Goal: Task Accomplishment & Management: Manage account settings

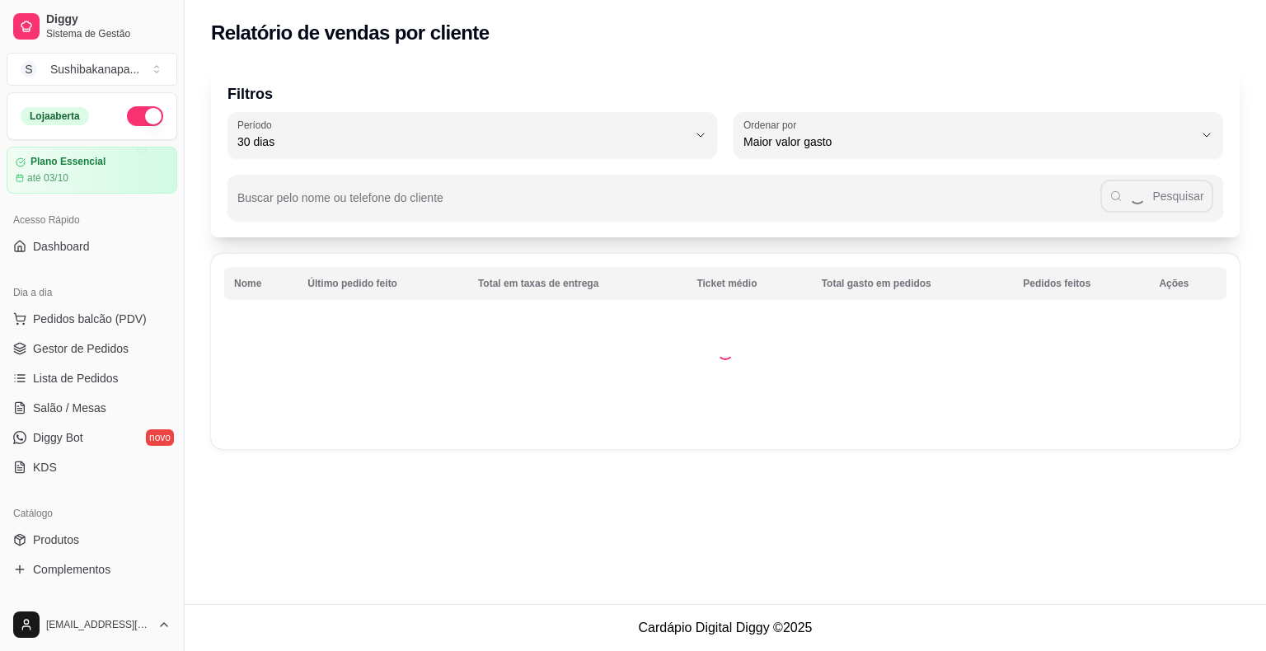
select select "30"
select select "HIGHEST_TOTAL_SPENT_WITH_ORDERS"
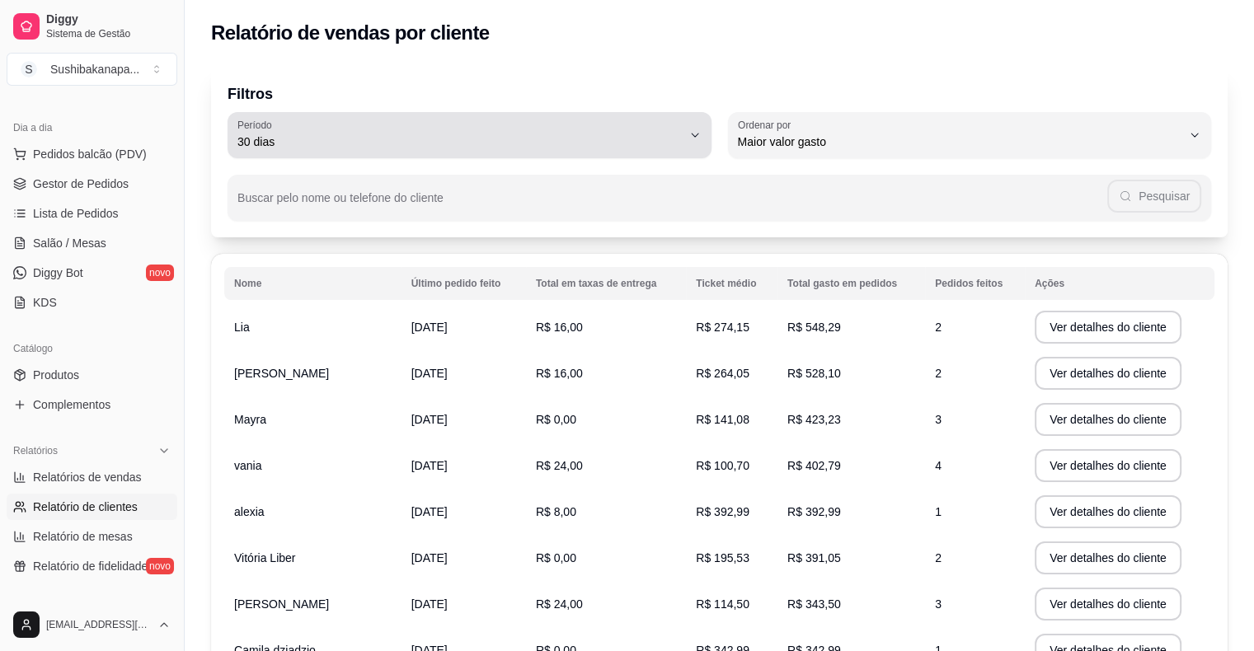
click at [693, 134] on icon "button" at bounding box center [694, 135] width 13 height 13
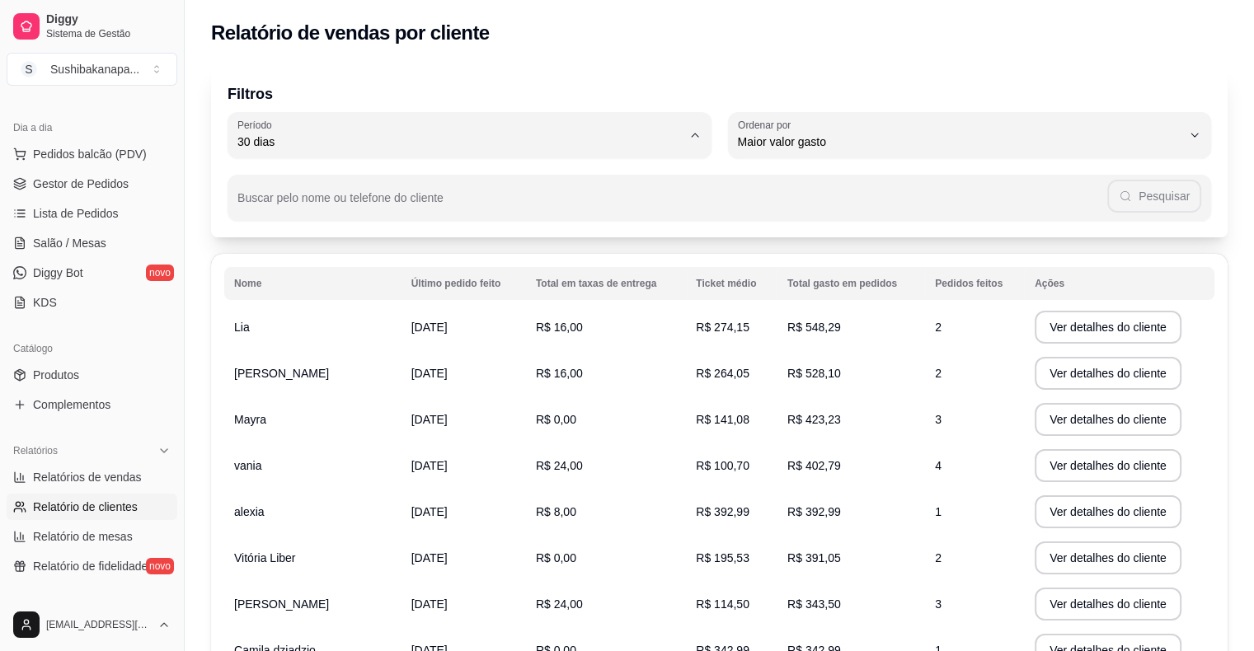
click at [322, 183] on span "Hoje" at bounding box center [461, 181] width 423 height 16
type input "0"
select select "0"
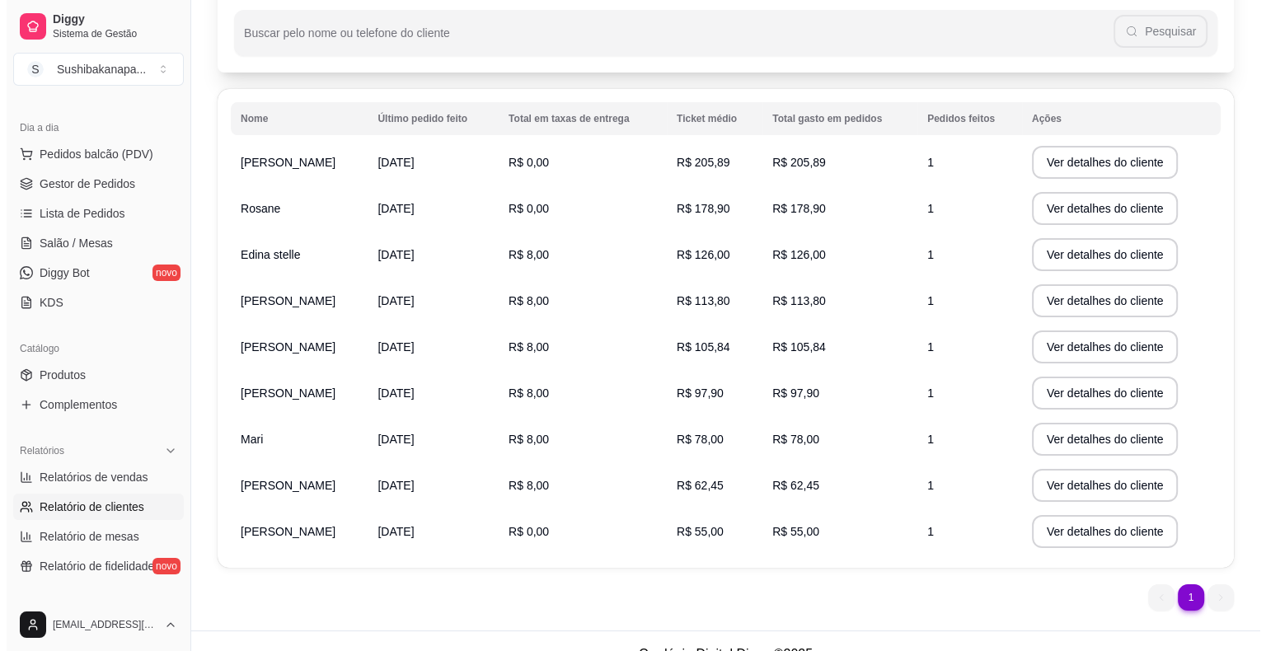
scroll to position [190, 0]
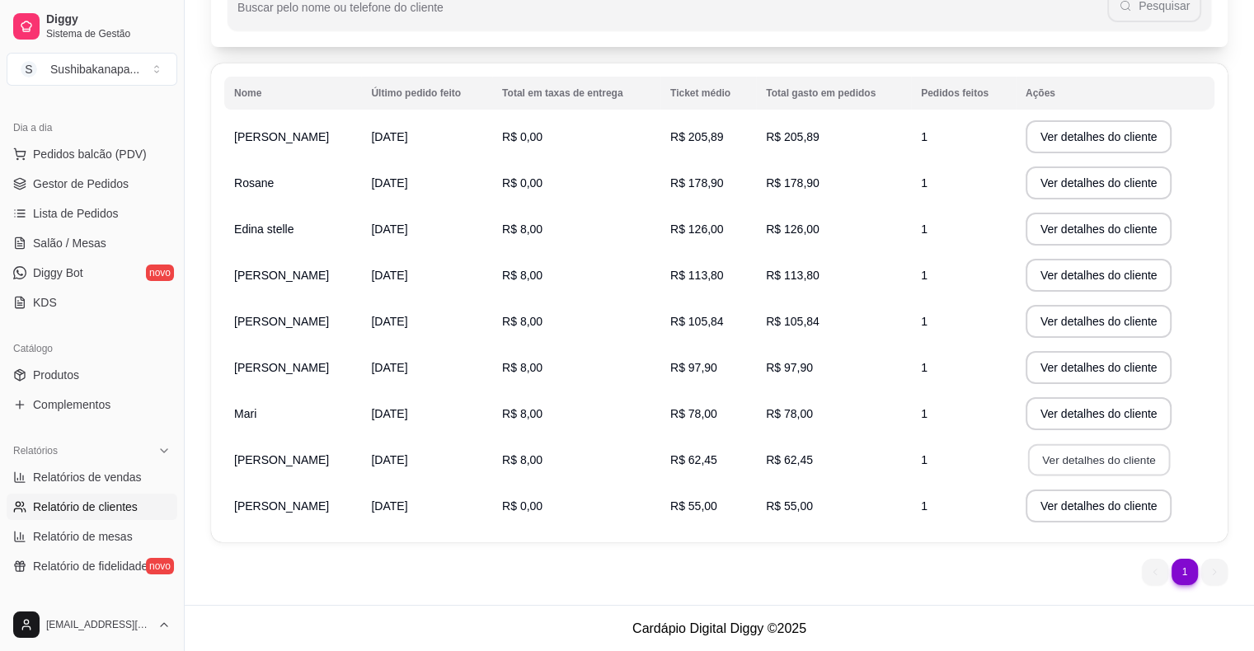
click at [1089, 454] on button "Ver detalhes do cliente" at bounding box center [1098, 460] width 142 height 32
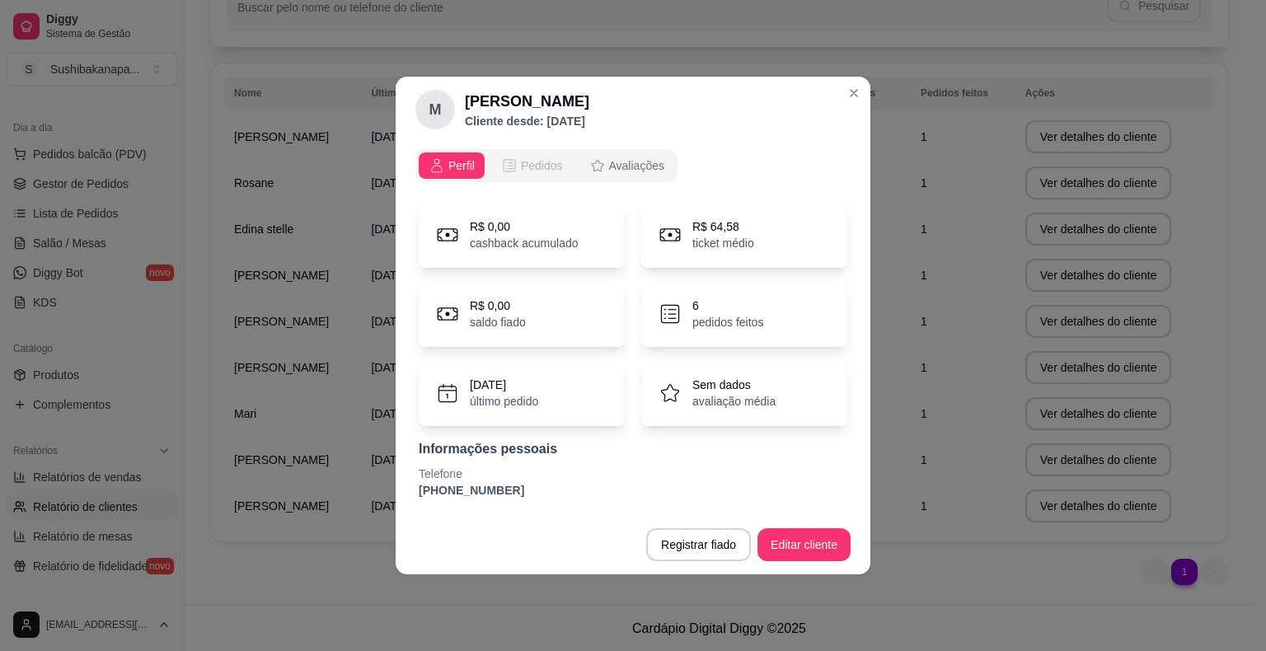
click at [542, 165] on span "Pedidos" at bounding box center [542, 165] width 42 height 16
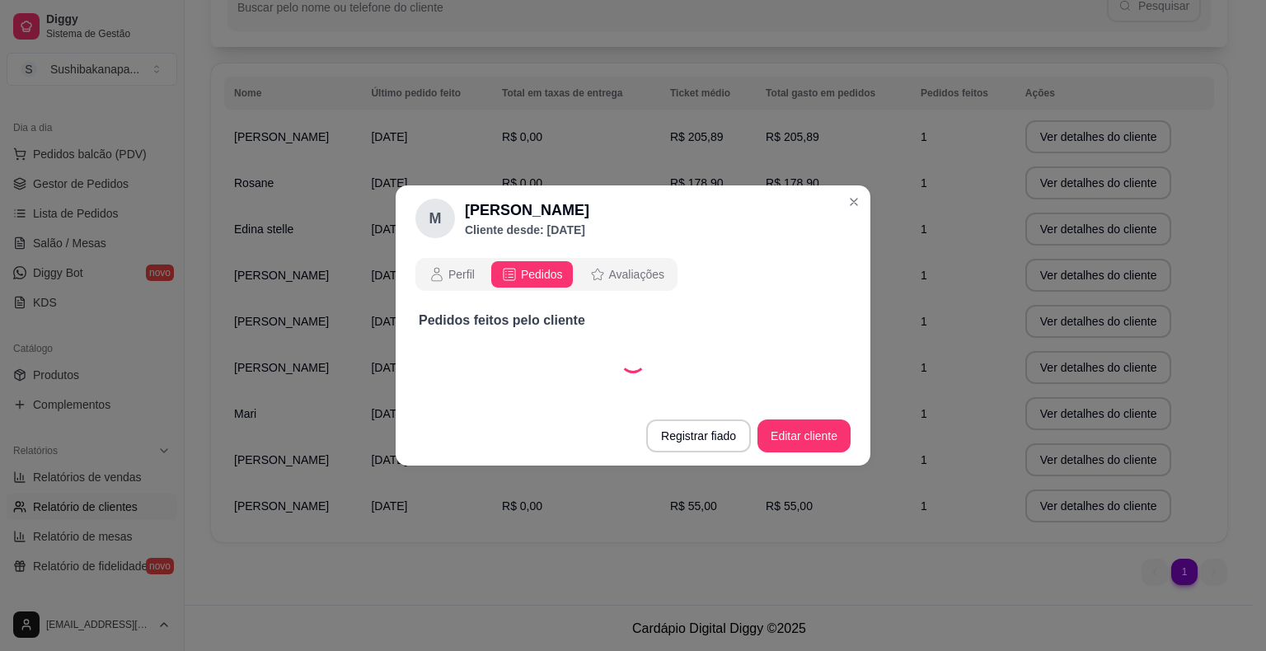
select select "30"
select select "ALL"
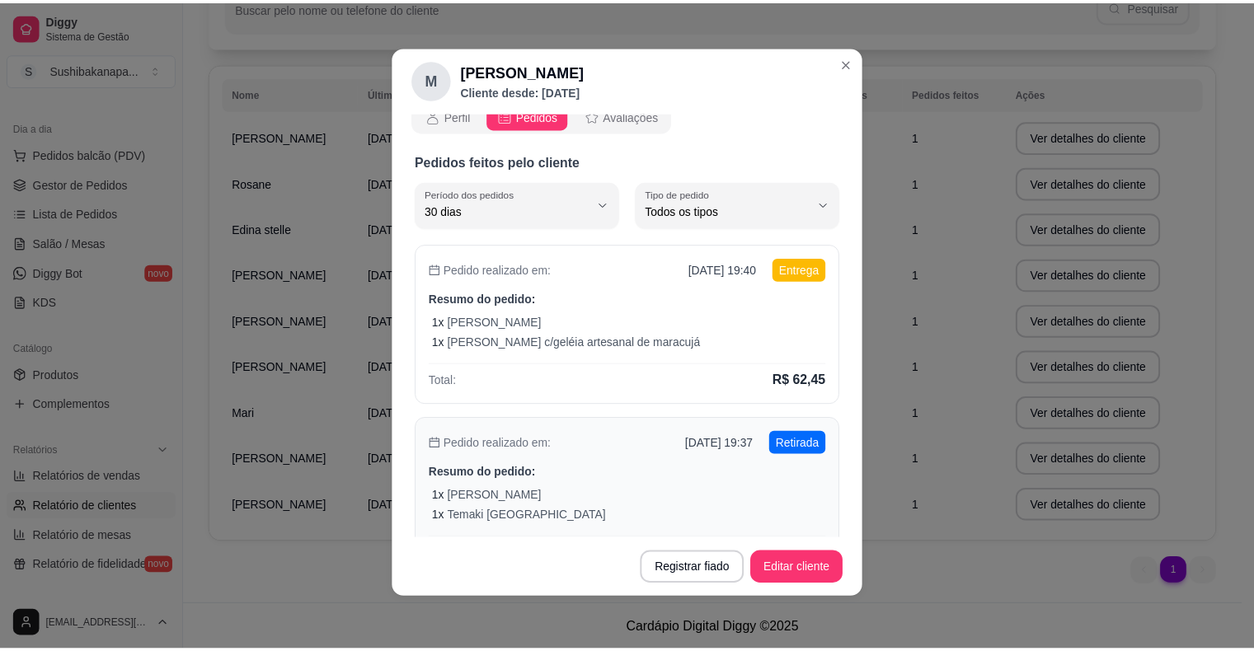
scroll to position [0, 0]
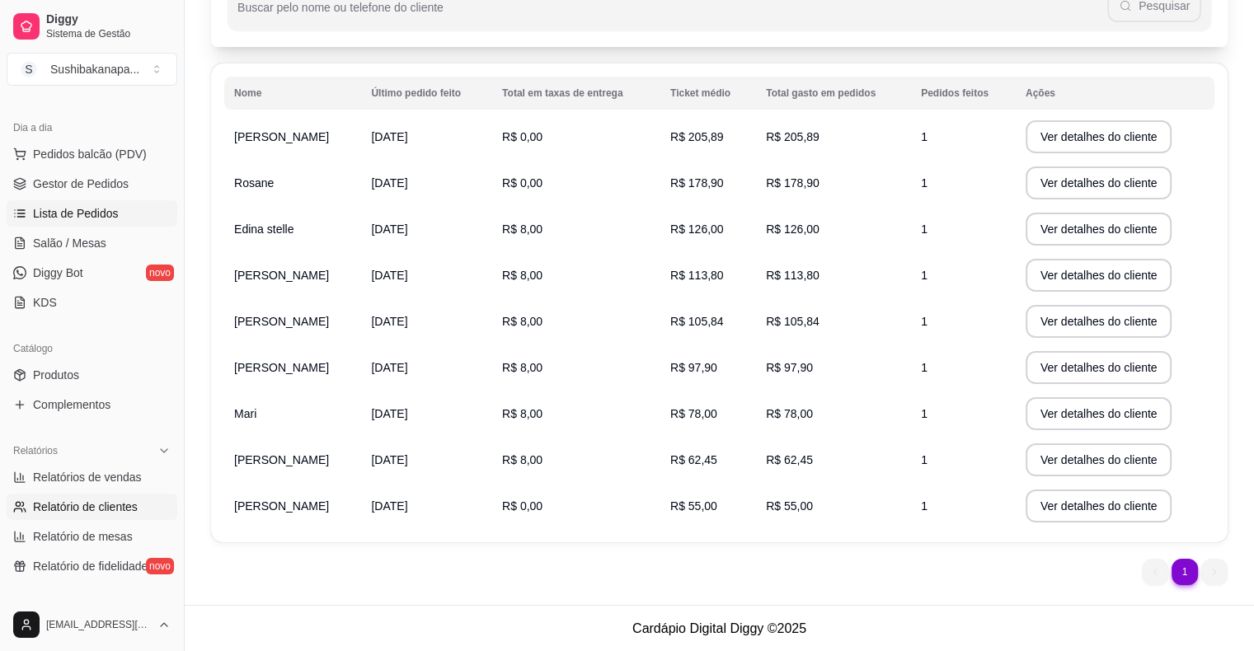
click at [98, 218] on span "Lista de Pedidos" at bounding box center [76, 213] width 86 height 16
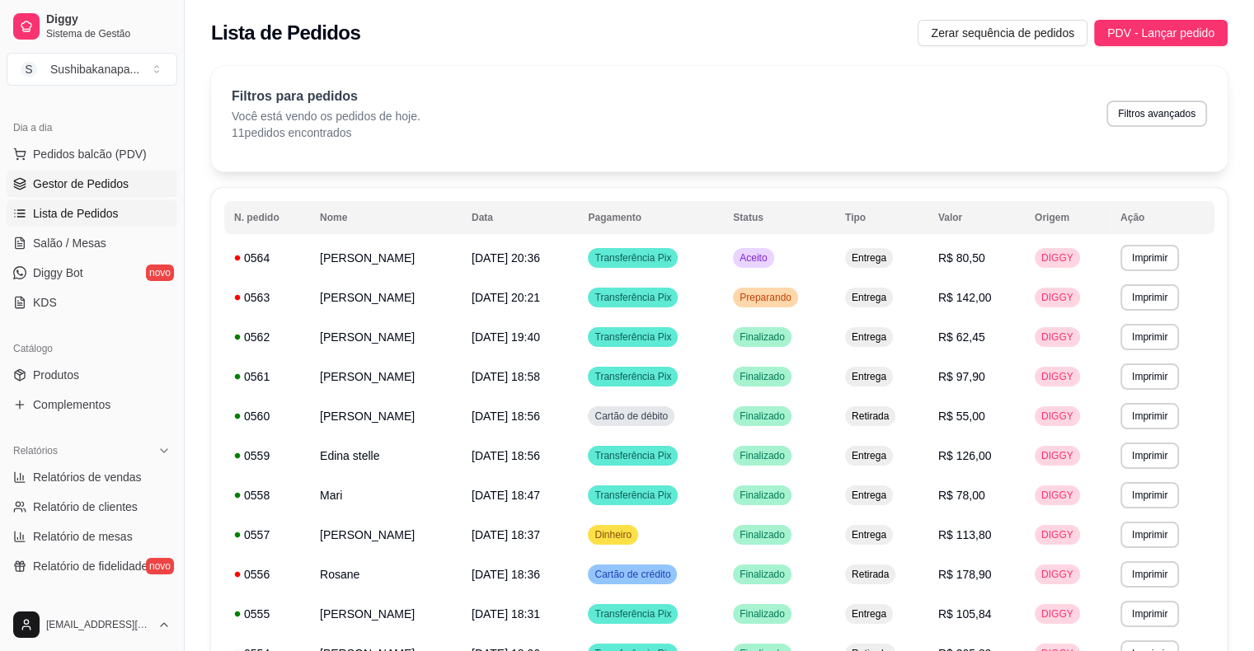
click at [111, 190] on span "Gestor de Pedidos" at bounding box center [81, 184] width 96 height 16
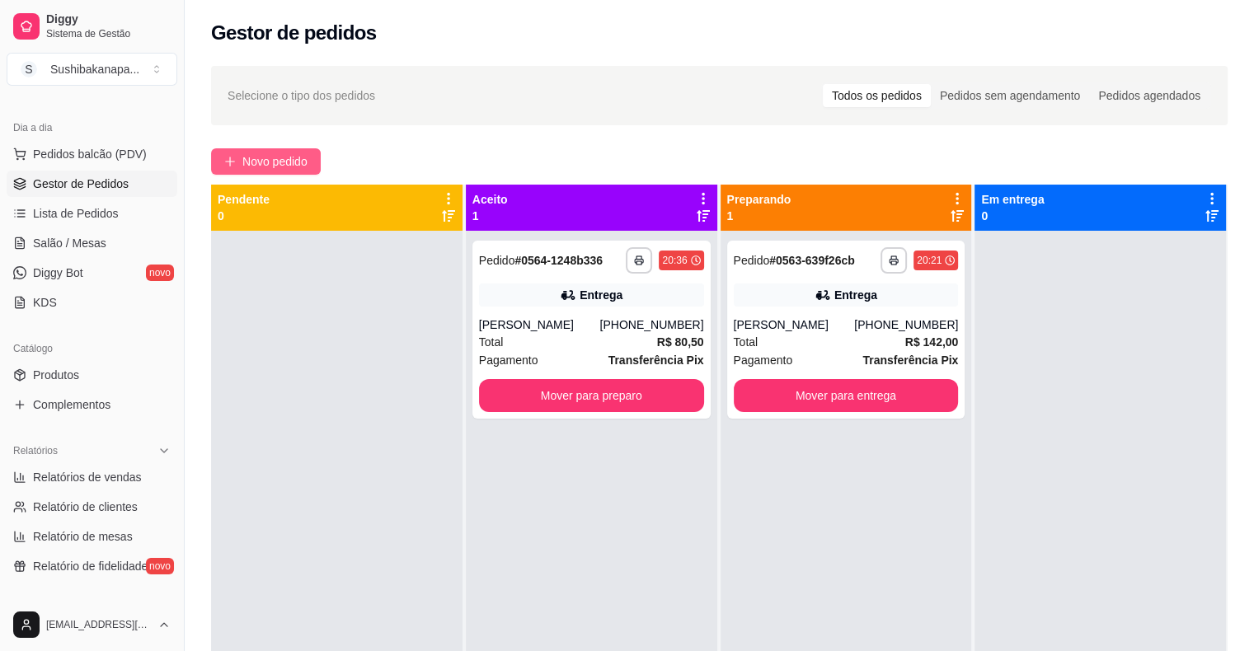
click at [275, 162] on span "Novo pedido" at bounding box center [274, 162] width 65 height 18
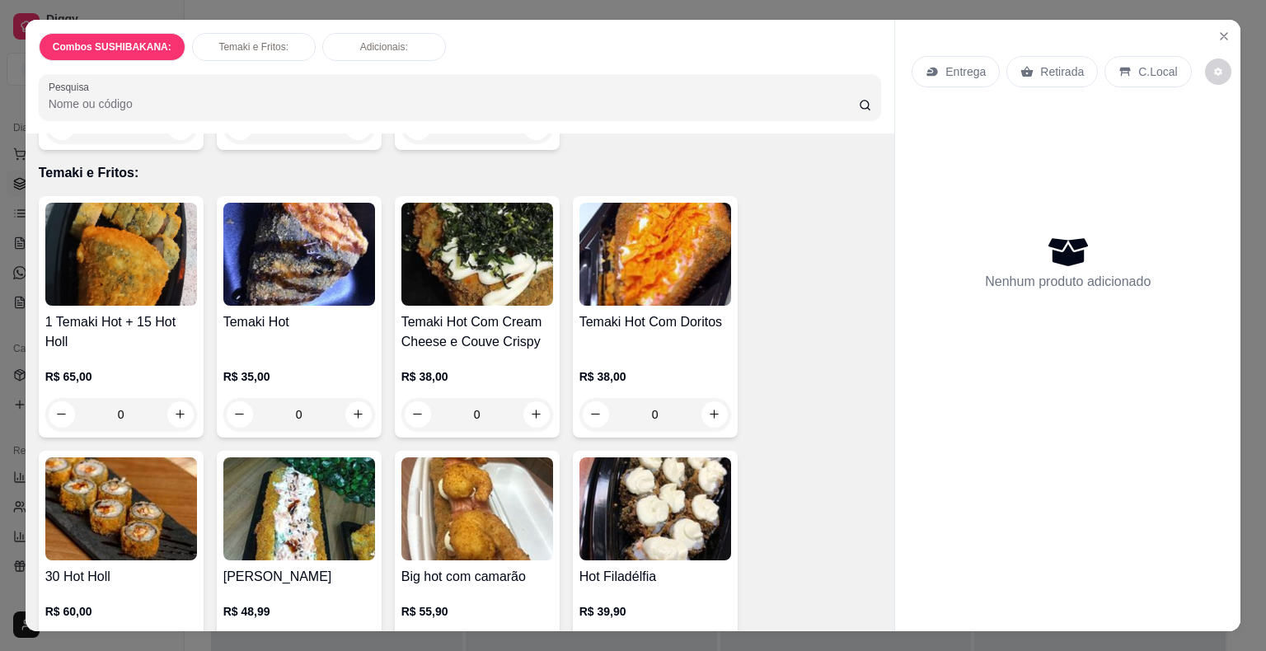
scroll to position [1649, 0]
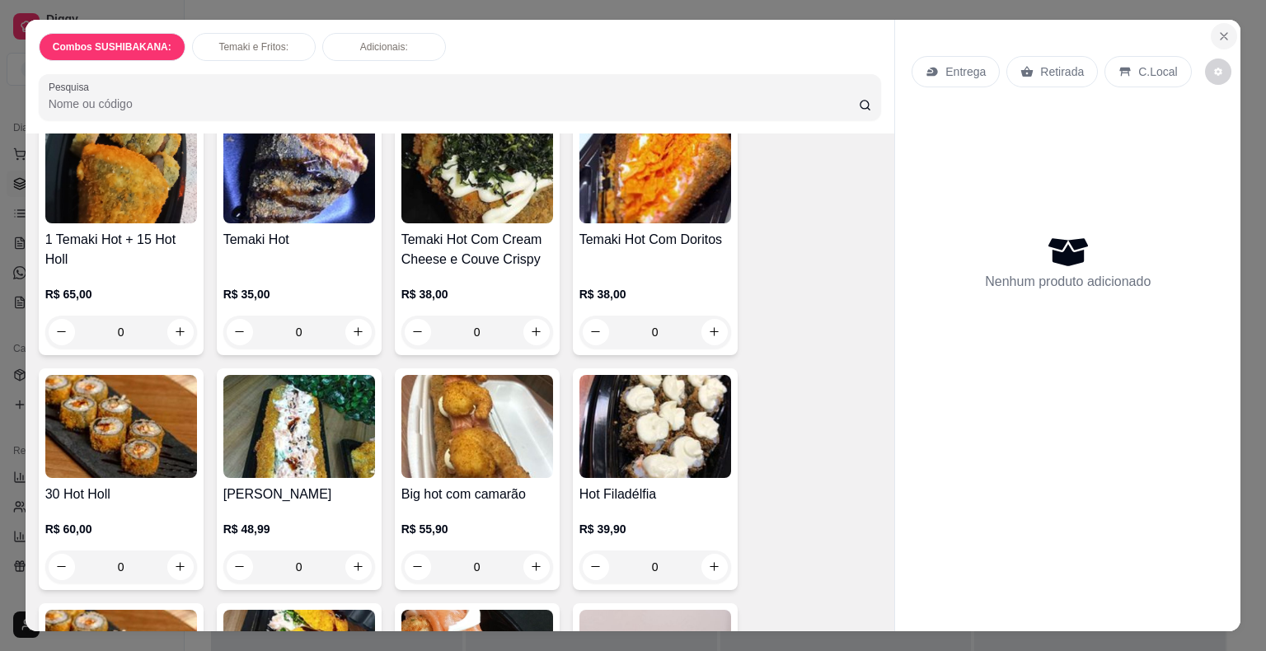
click at [1218, 23] on button "Close" at bounding box center [1224, 36] width 26 height 26
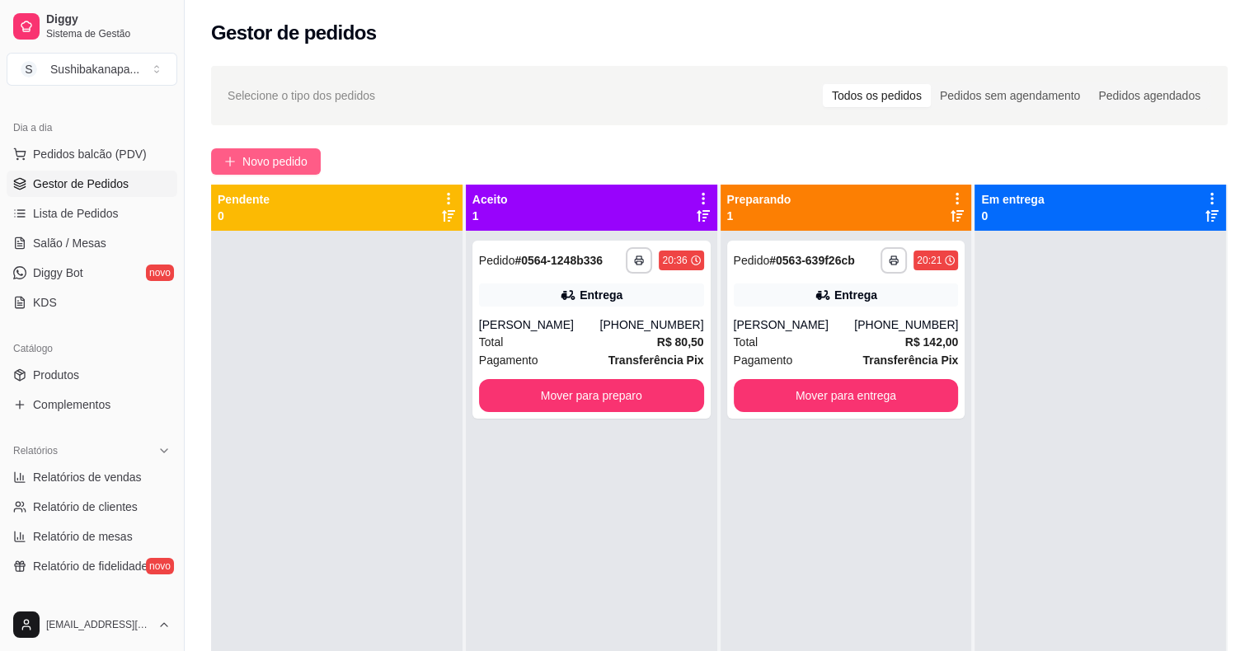
click at [297, 160] on span "Novo pedido" at bounding box center [274, 162] width 65 height 18
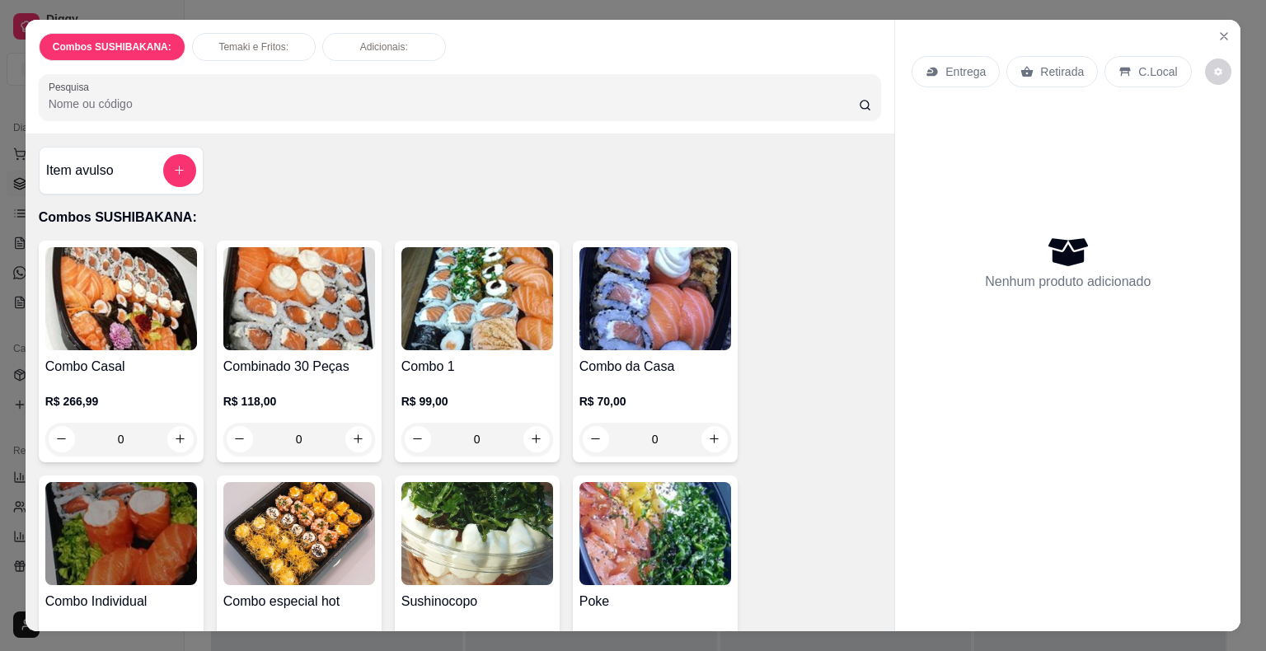
click at [1042, 69] on p "Retirada" at bounding box center [1062, 71] width 44 height 16
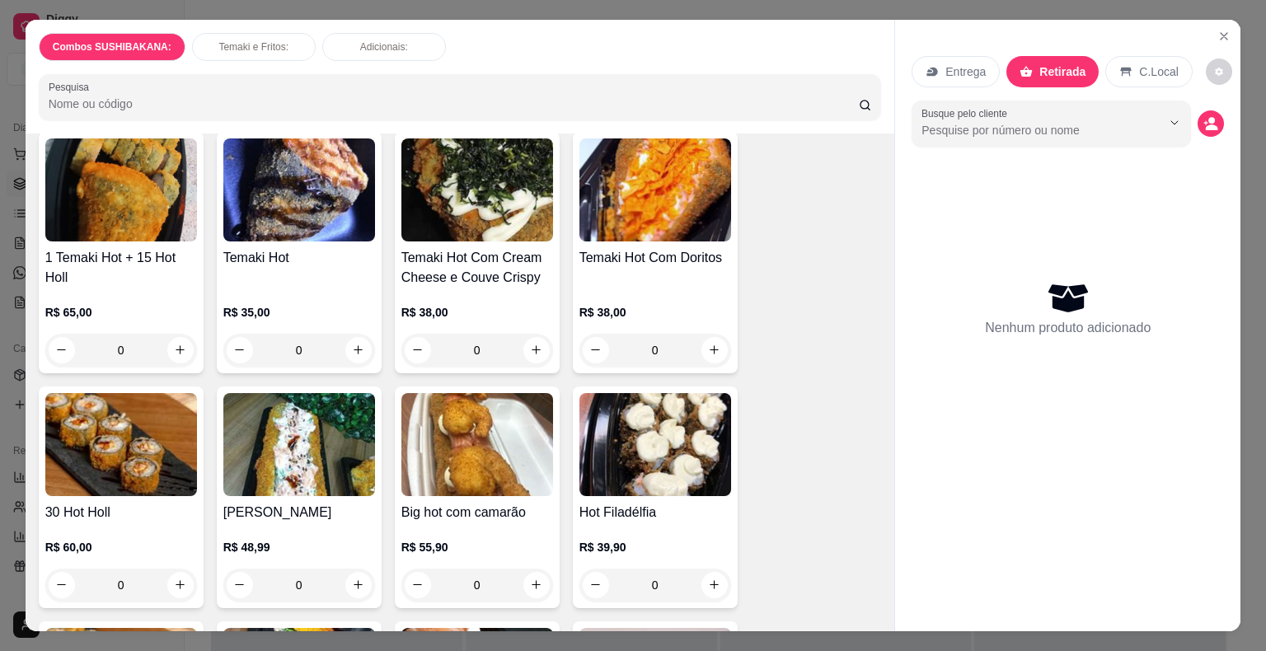
scroll to position [1649, 0]
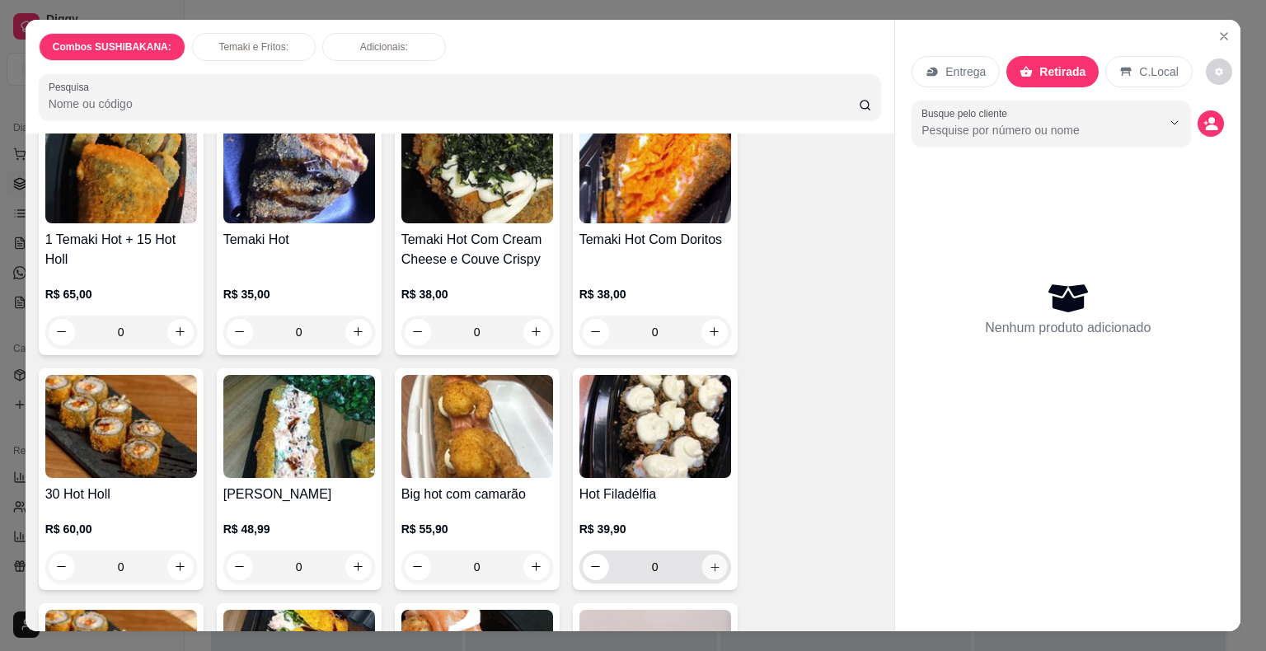
click at [702, 554] on button "increase-product-quantity" at bounding box center [715, 567] width 26 height 26
type input "1"
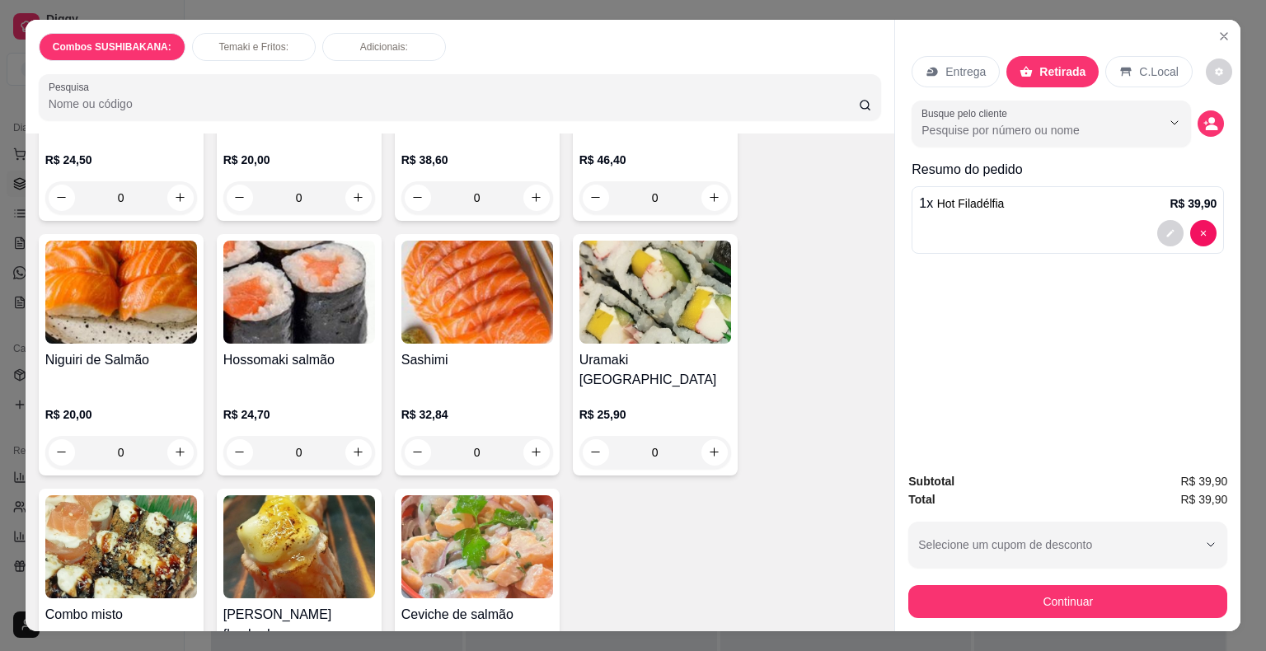
scroll to position [989, 0]
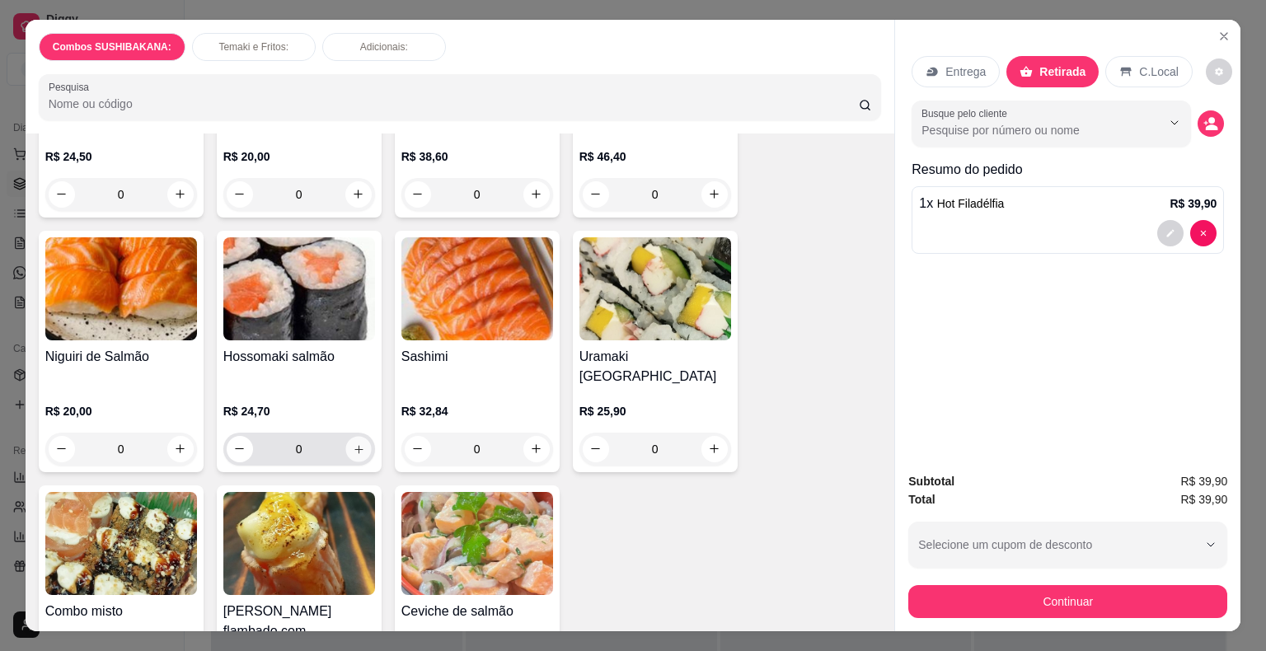
click at [356, 443] on icon "increase-product-quantity" at bounding box center [358, 449] width 12 height 12
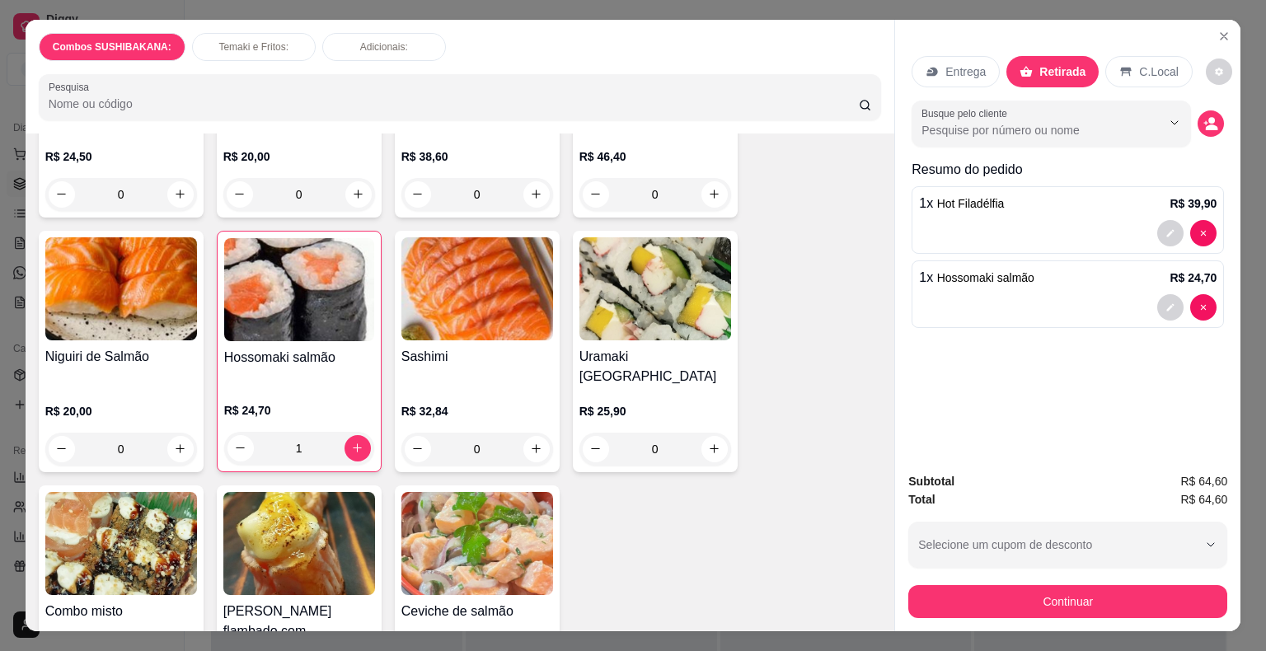
click at [238, 442] on icon "decrease-product-quantity" at bounding box center [240, 448] width 12 height 12
type input "0"
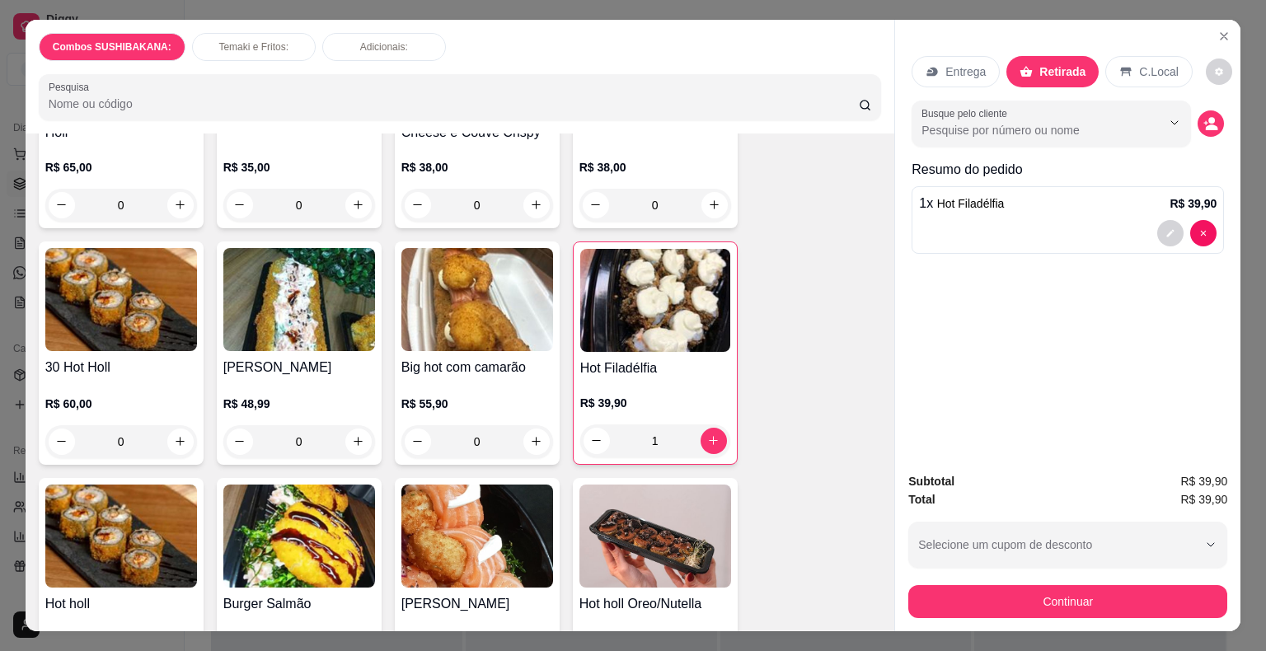
scroll to position [1814, 0]
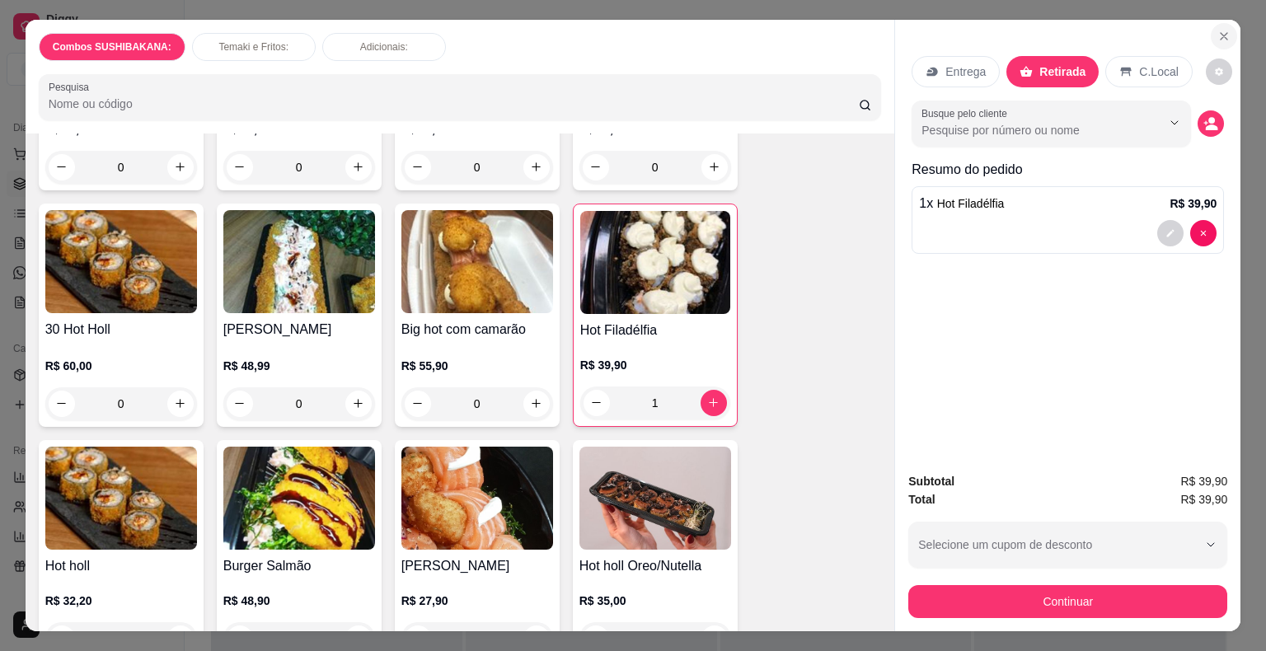
click at [1211, 27] on button "Close" at bounding box center [1224, 36] width 26 height 26
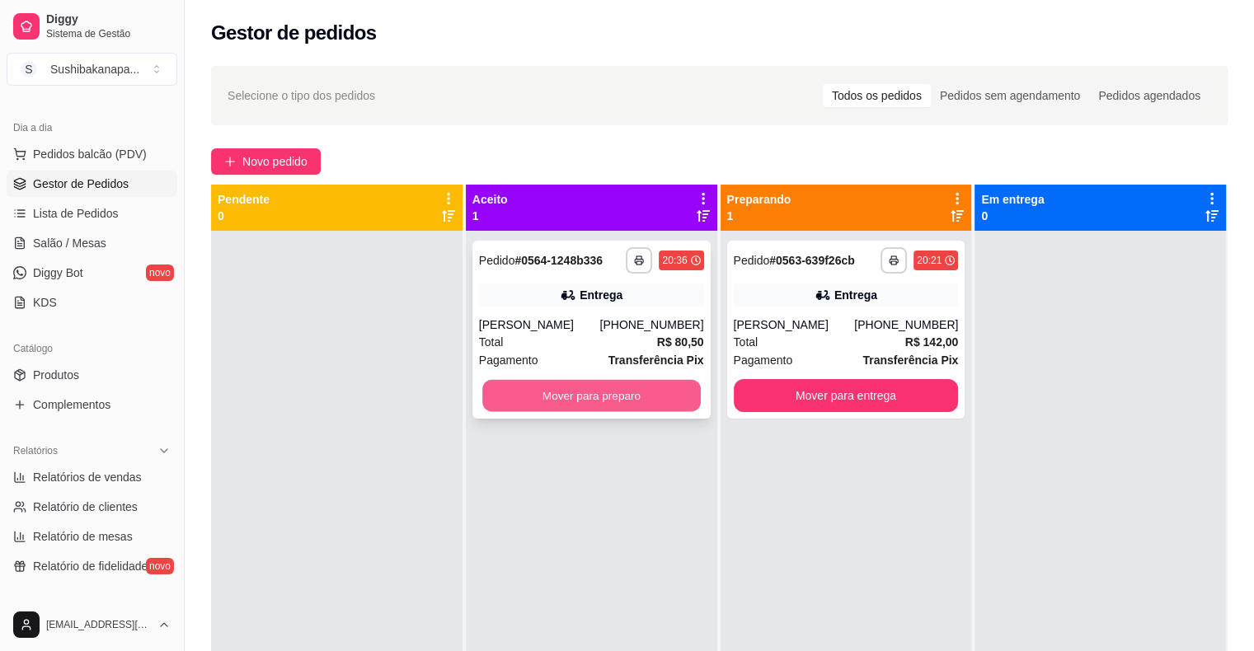
click at [537, 395] on button "Mover para preparo" at bounding box center [591, 396] width 218 height 32
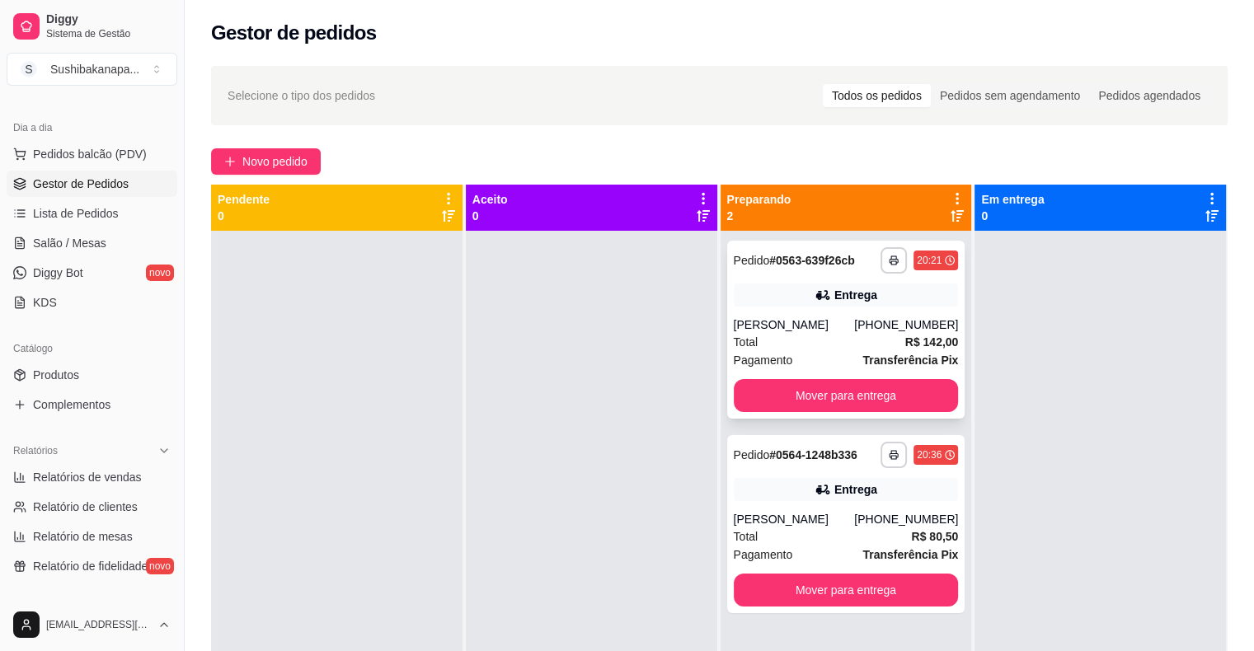
click at [862, 292] on div "Entrega" at bounding box center [855, 295] width 43 height 16
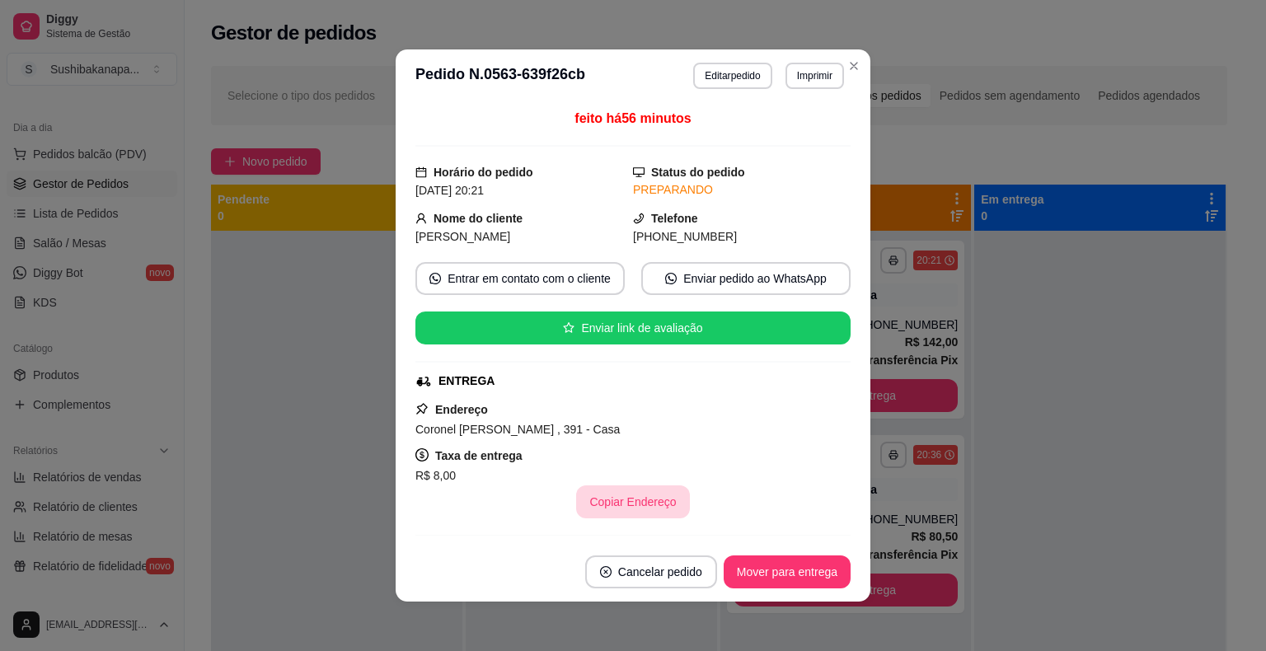
click at [636, 504] on button "Copiar Endereço" at bounding box center [632, 502] width 113 height 33
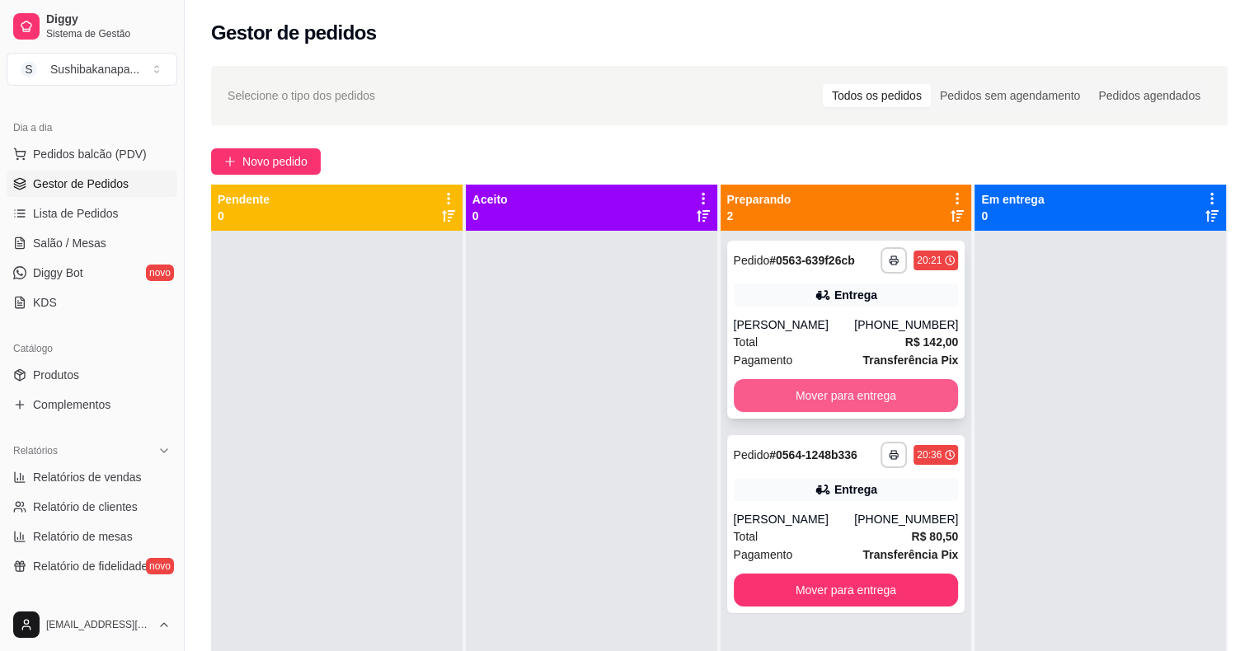
click at [848, 412] on button "Mover para entrega" at bounding box center [846, 395] width 225 height 33
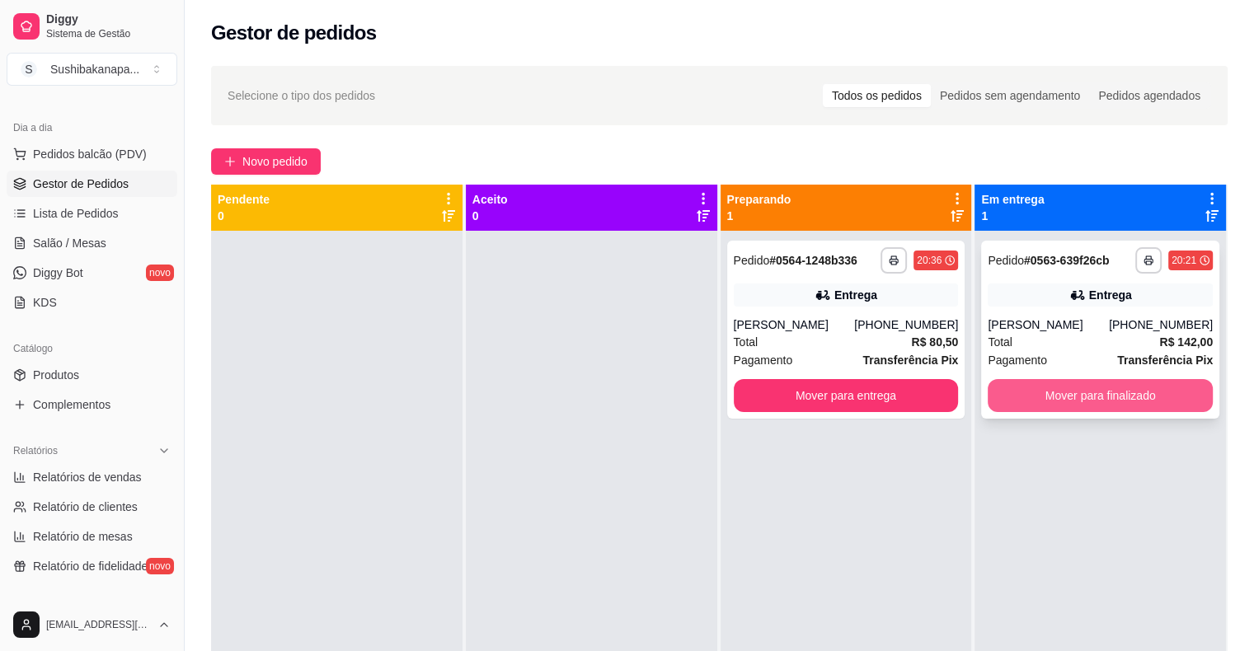
click at [1052, 404] on button "Mover para finalizado" at bounding box center [1100, 395] width 225 height 33
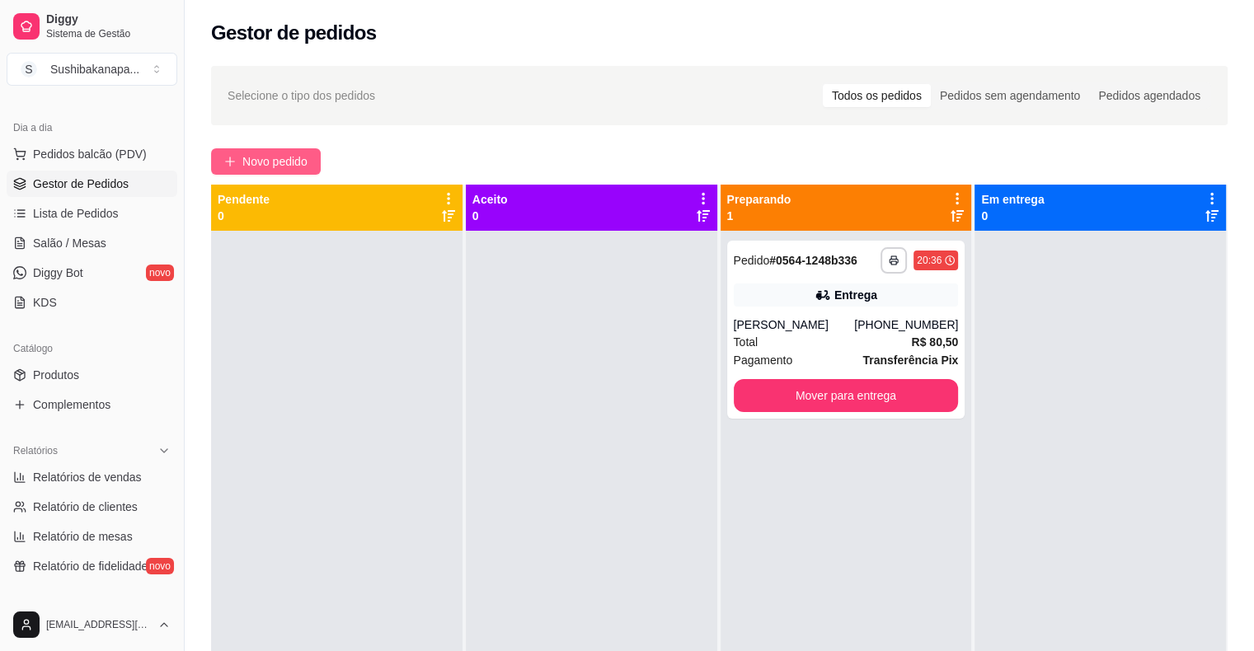
click at [284, 158] on span "Novo pedido" at bounding box center [274, 162] width 65 height 18
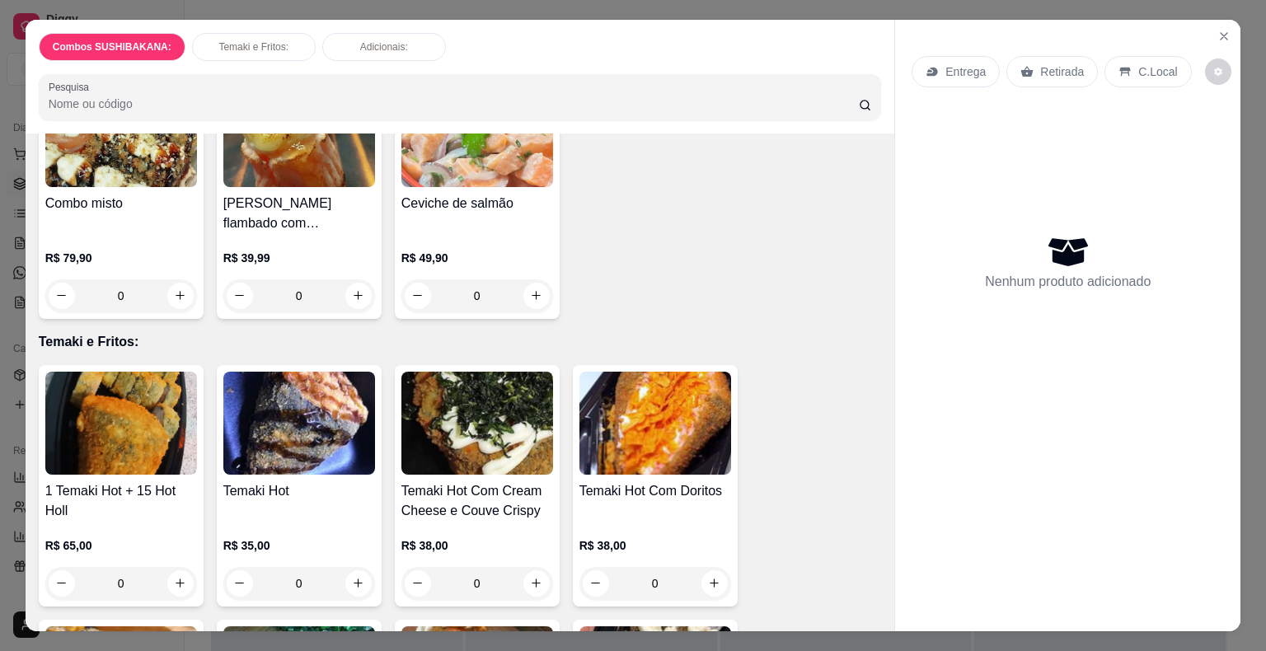
scroll to position [1402, 0]
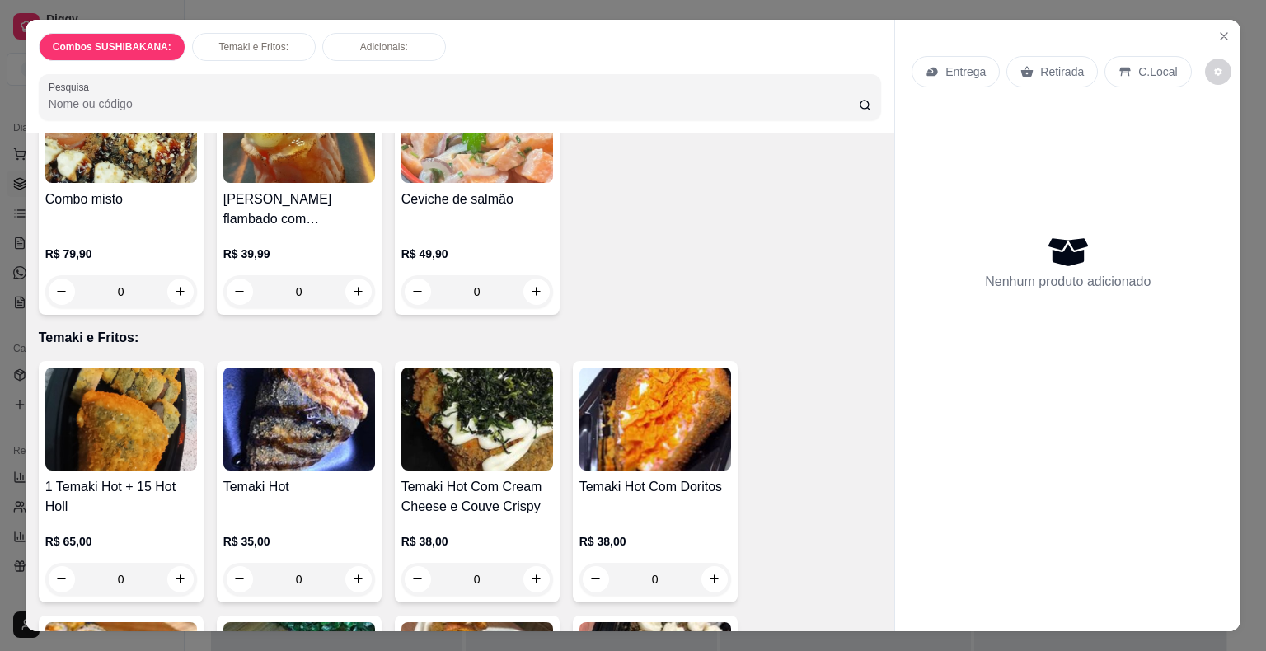
click at [1054, 65] on p "Retirada" at bounding box center [1062, 71] width 44 height 16
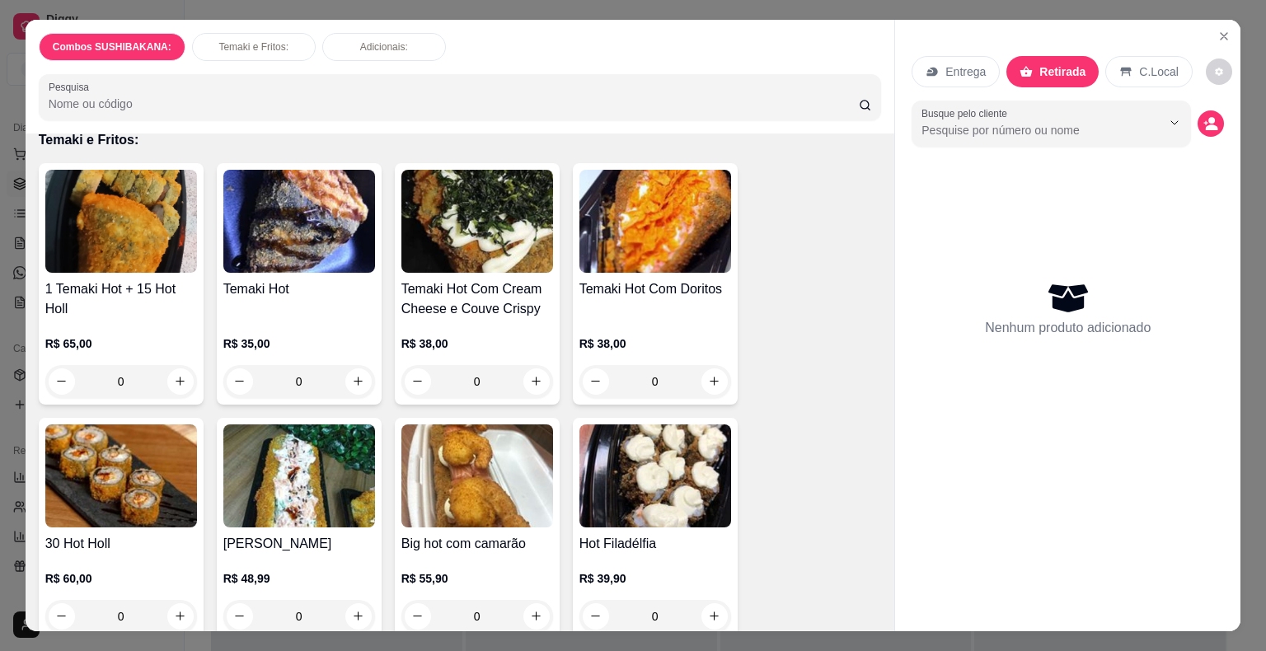
scroll to position [1649, 0]
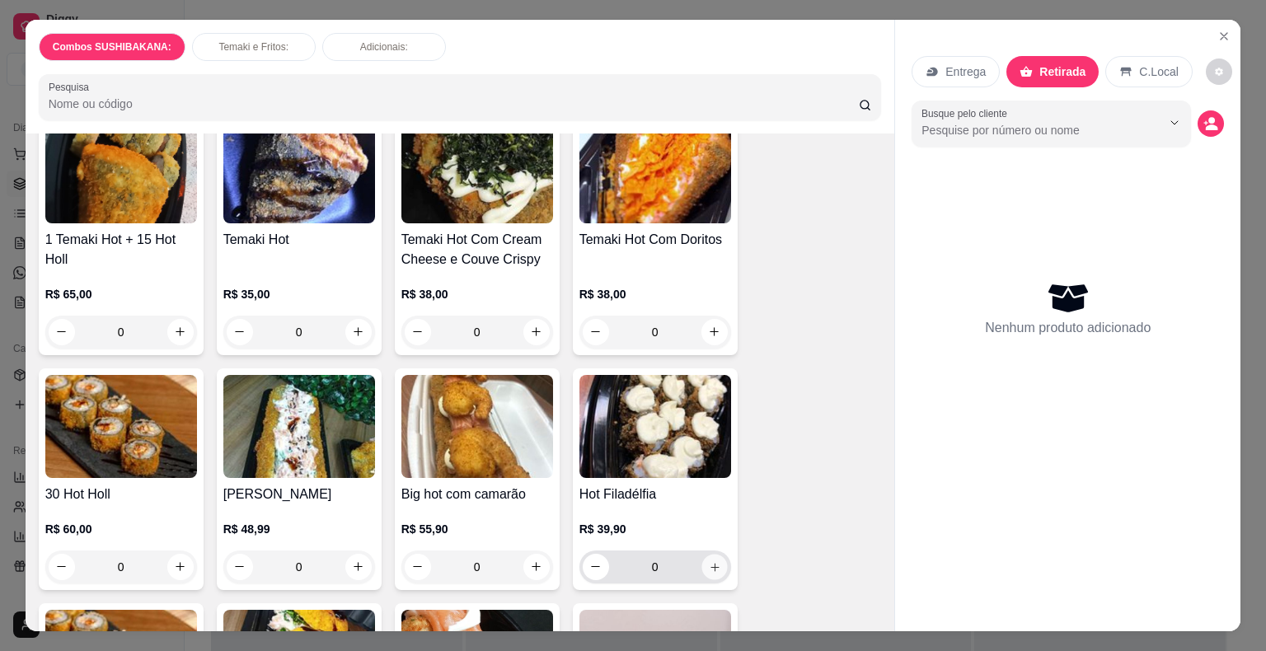
click at [708, 561] on icon "increase-product-quantity" at bounding box center [714, 567] width 12 height 12
type input "1"
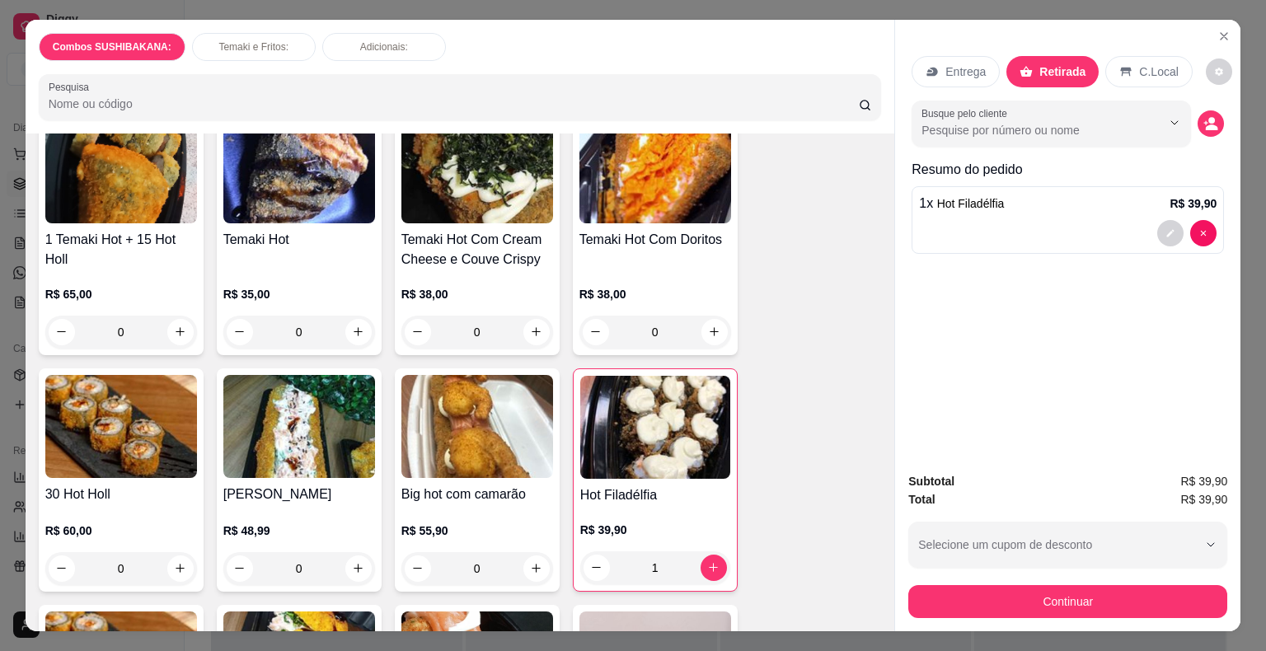
click at [790, 449] on div "1 Temaki Hot + 15 Hot Holl R$ 65,00 0 Temaki Hot R$ 35,00 0 Temaki Hot Com Crea…" at bounding box center [460, 598] width 843 height 968
click at [994, 123] on input "Busque pelo cliente" at bounding box center [1029, 130] width 214 height 16
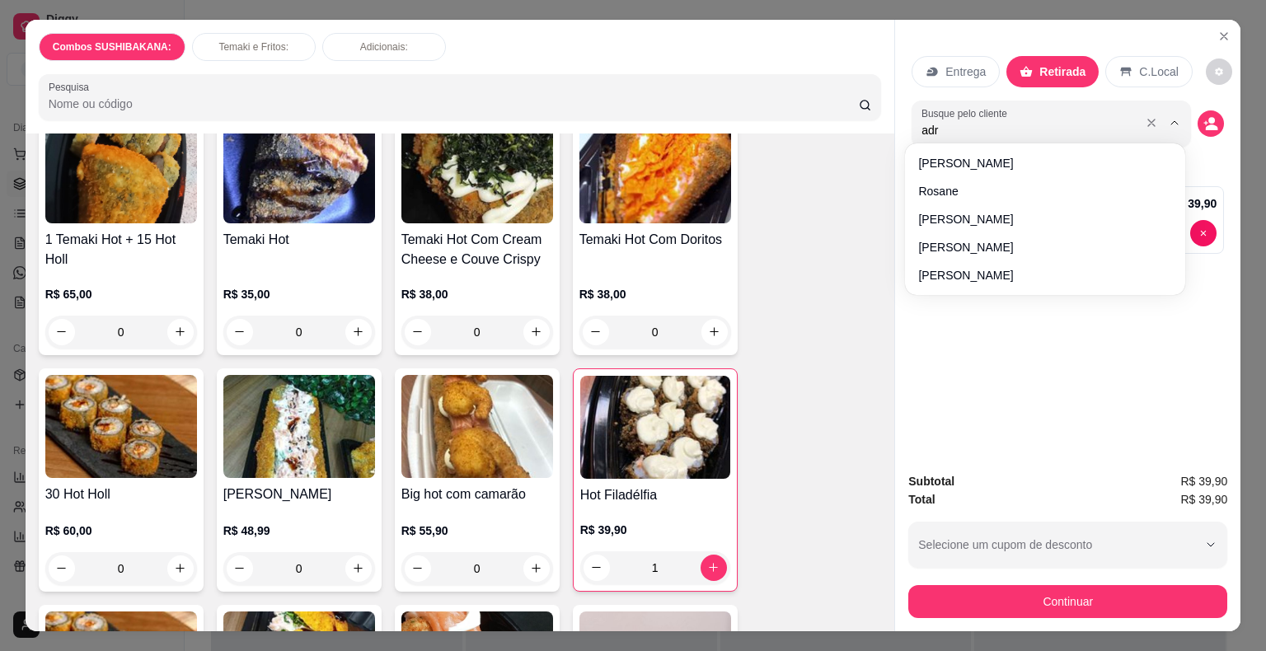
type input "adri"
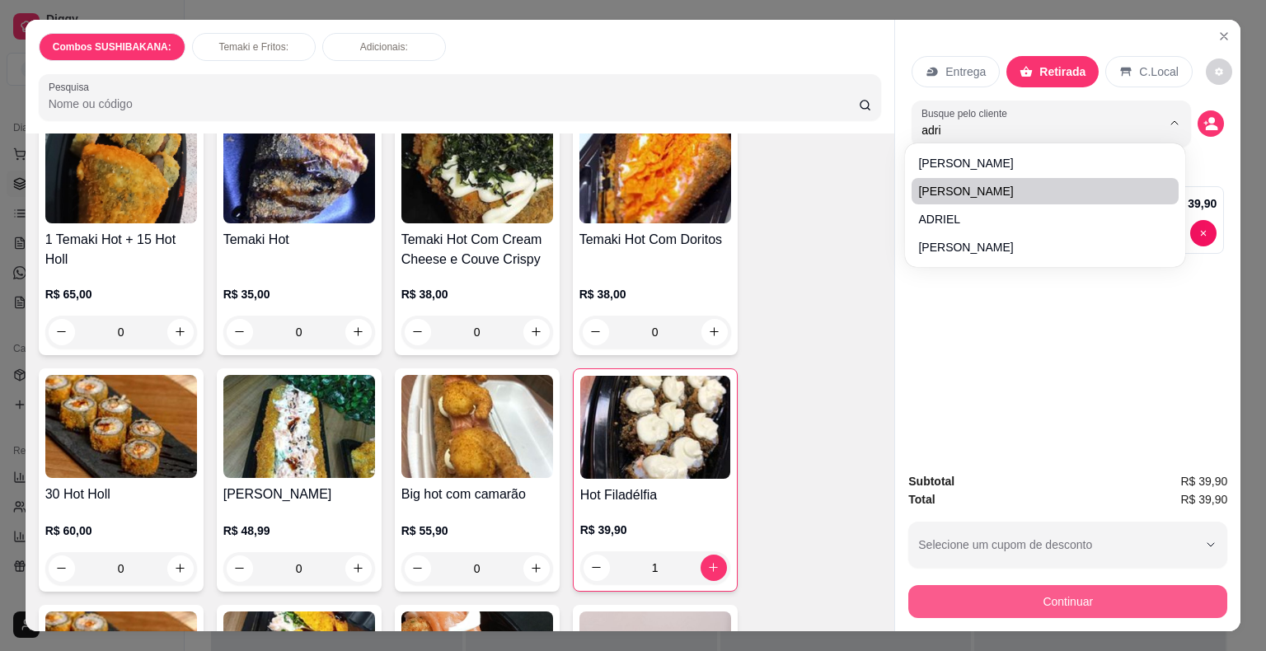
click at [1054, 599] on button "Continuar" at bounding box center [1068, 601] width 319 height 33
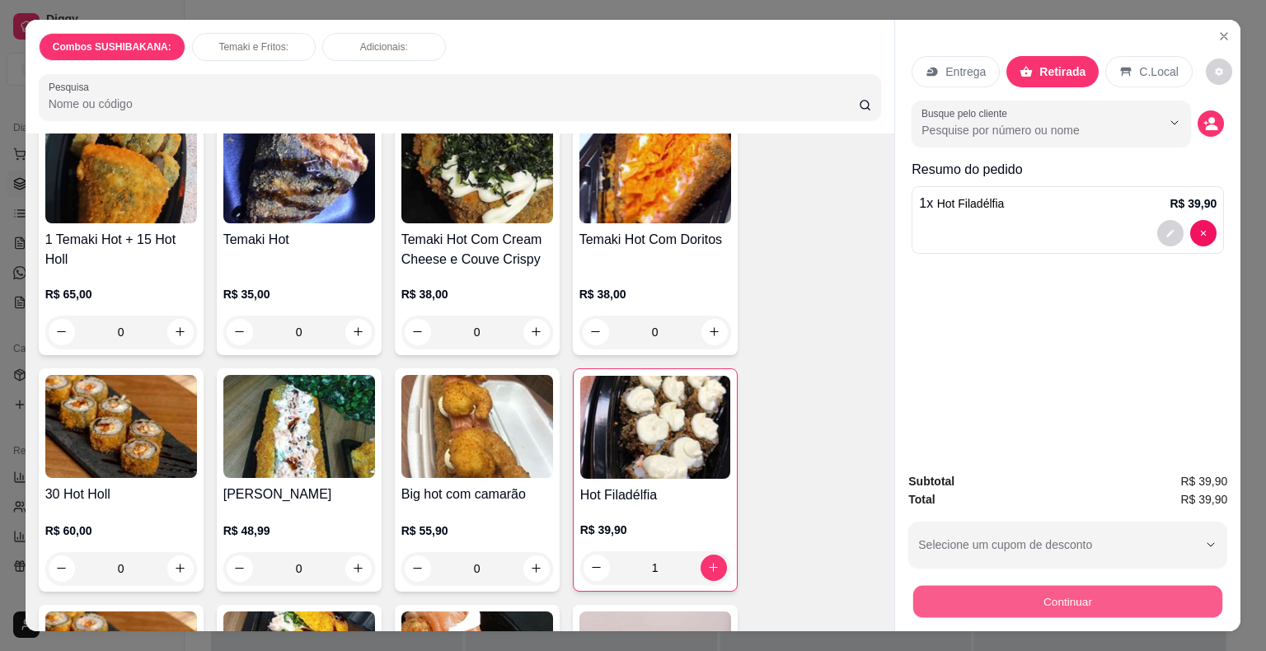
click at [1004, 601] on button "Continuar" at bounding box center [1067, 602] width 309 height 32
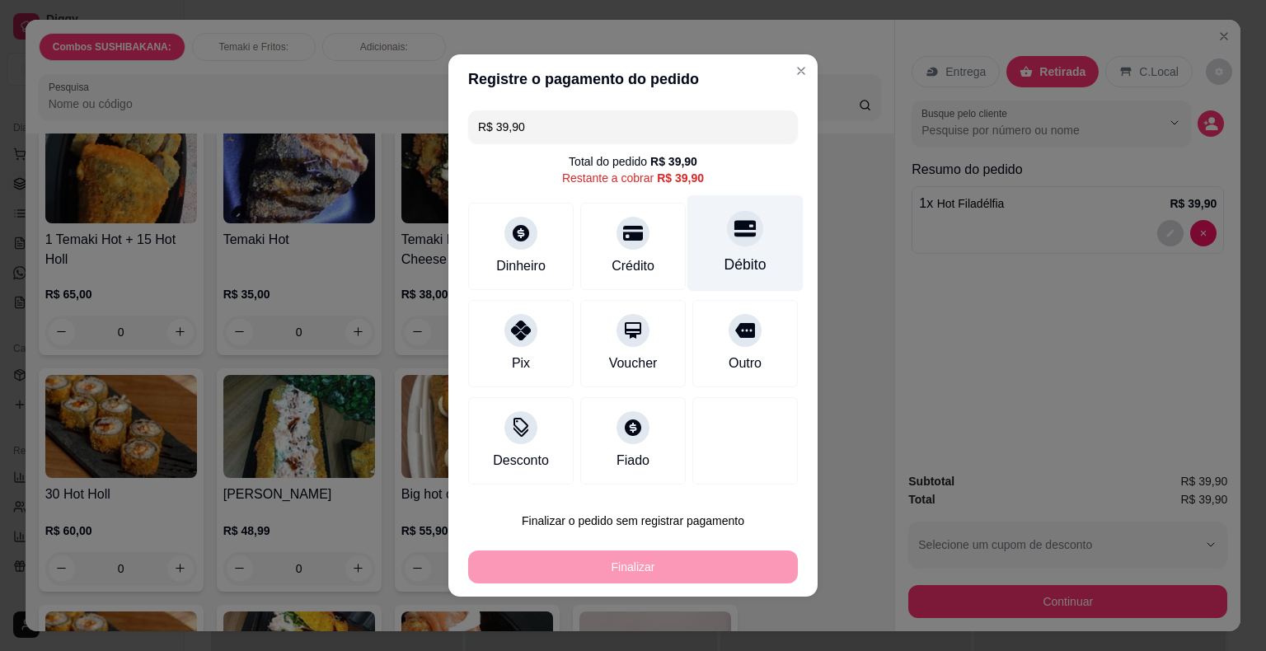
click at [737, 226] on icon at bounding box center [745, 229] width 21 height 16
type input "R$ 0,00"
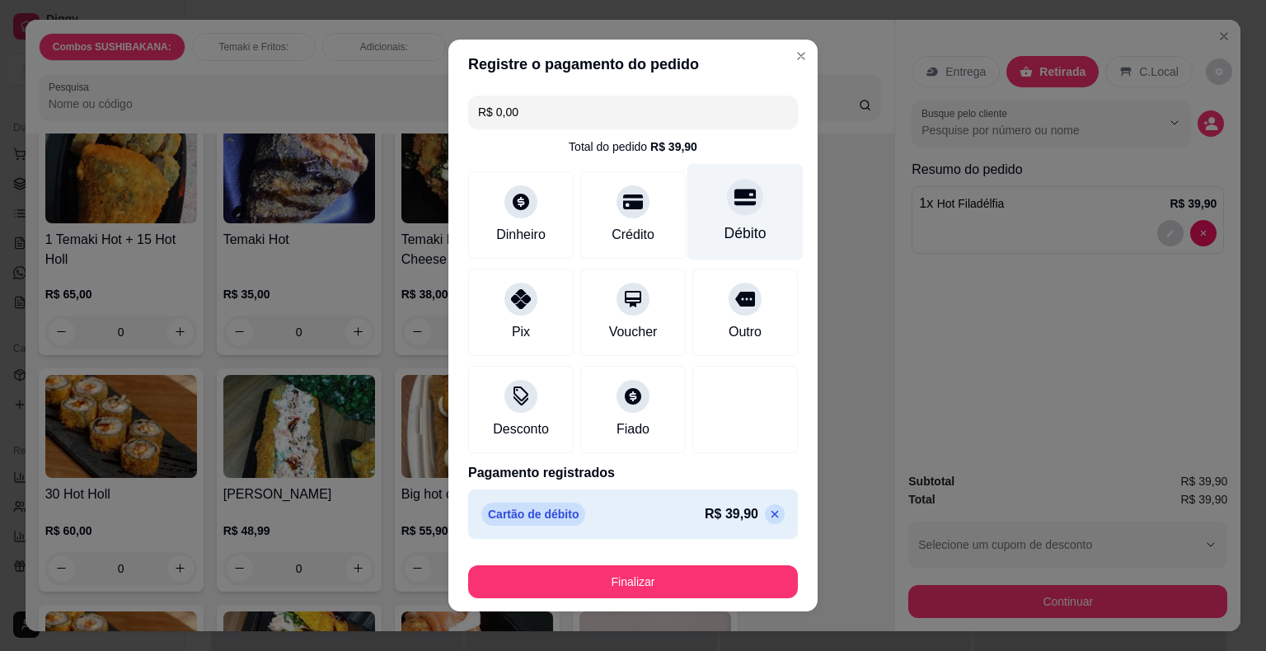
click at [763, 223] on div "Débito" at bounding box center [746, 212] width 116 height 96
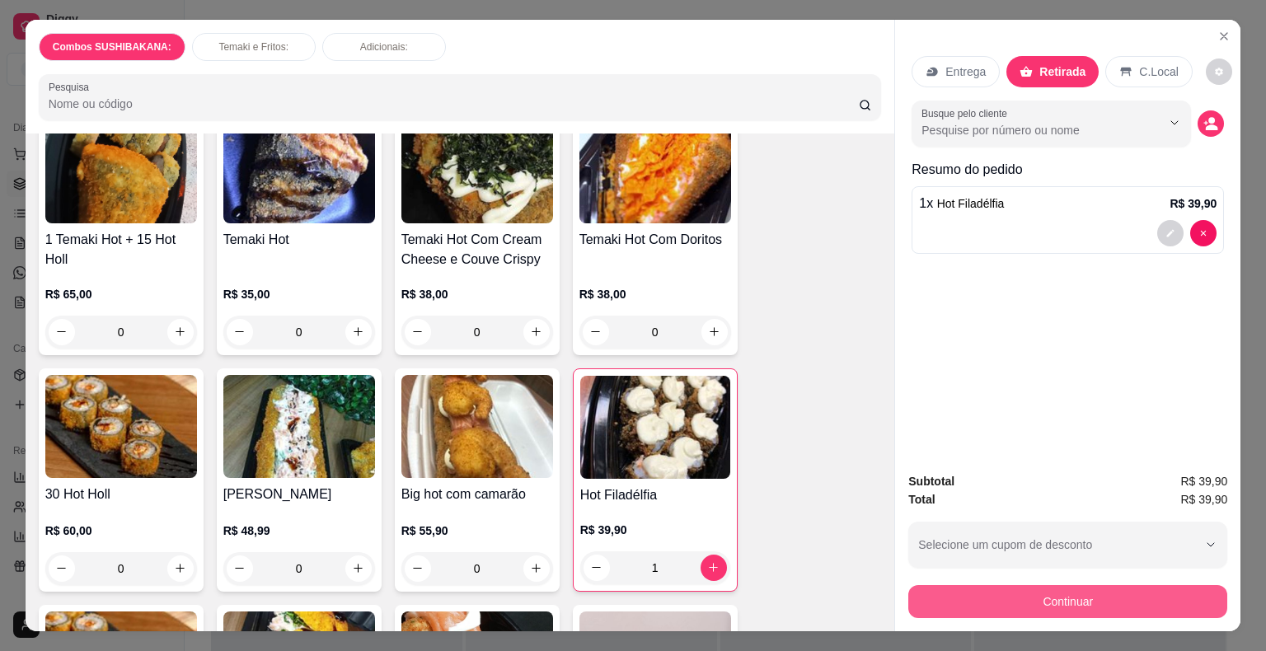
click at [973, 595] on button "Continuar" at bounding box center [1068, 601] width 319 height 33
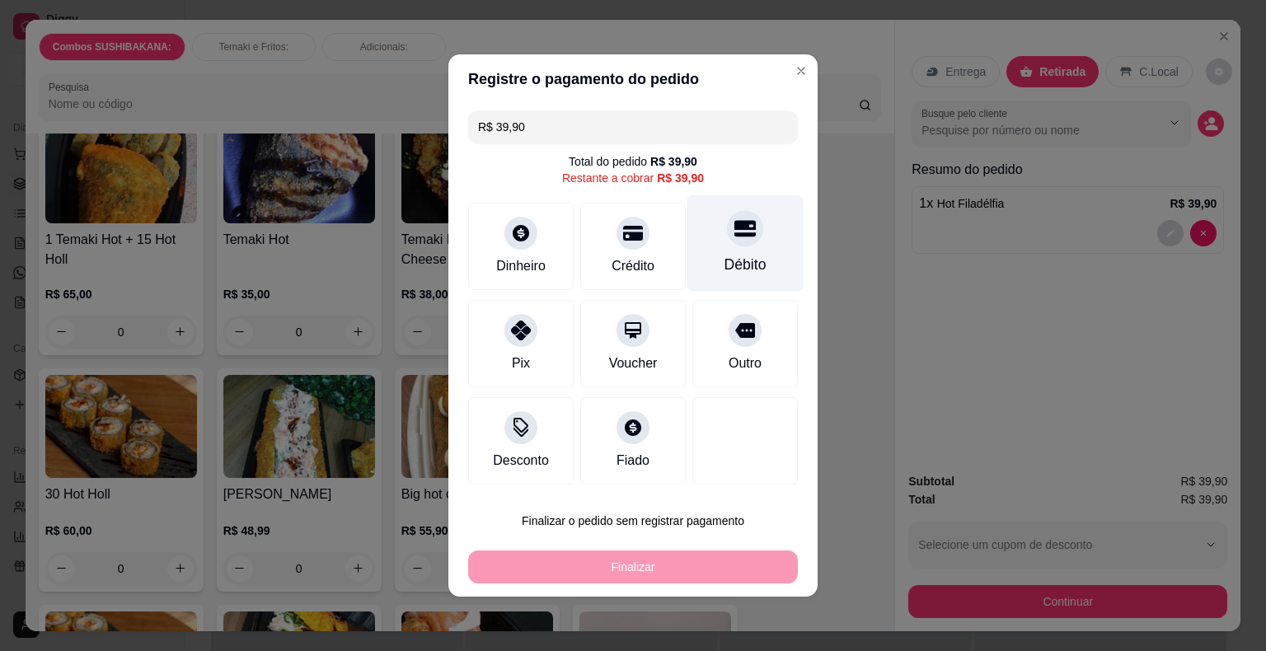
click at [740, 249] on div "Débito" at bounding box center [746, 243] width 116 height 96
type input "R$ 0,00"
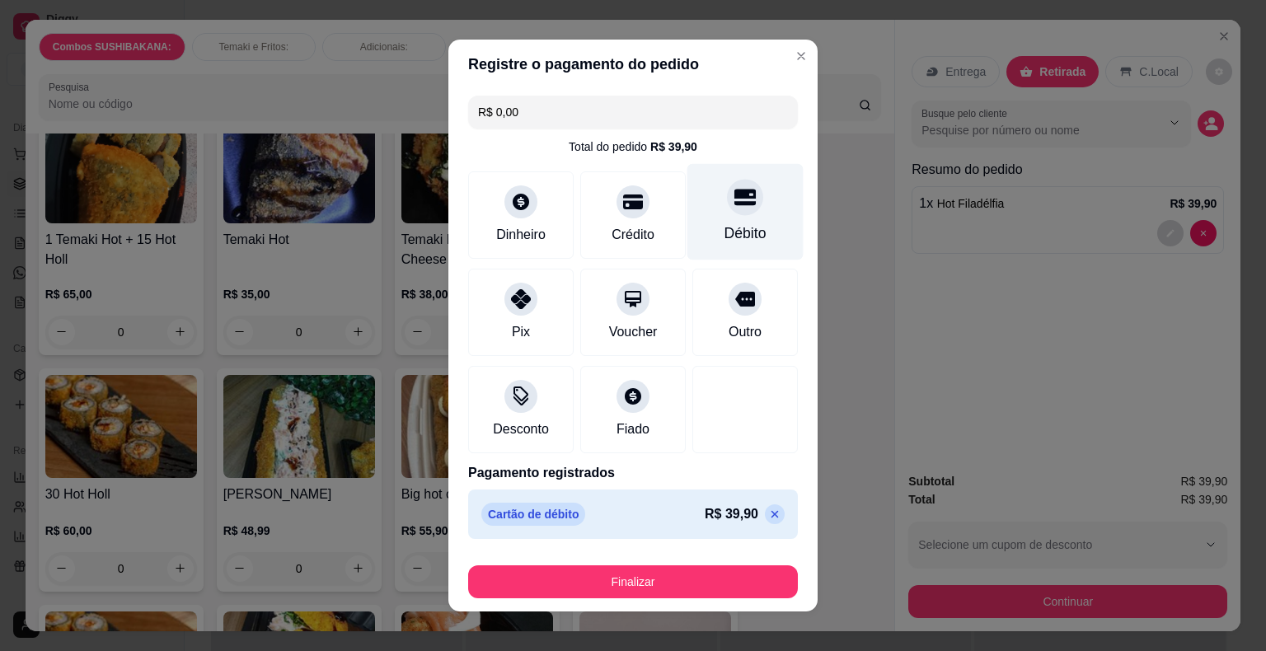
click at [742, 225] on div "Débito" at bounding box center [746, 233] width 42 height 21
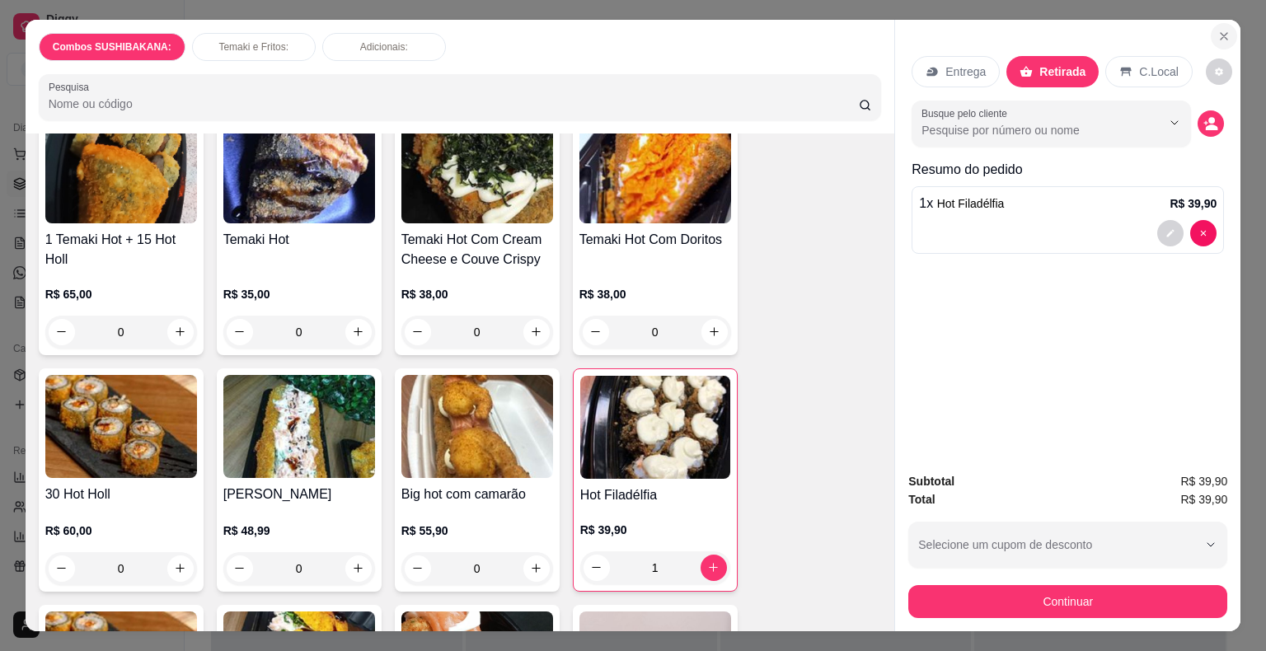
click at [1220, 31] on icon "Close" at bounding box center [1224, 36] width 13 height 13
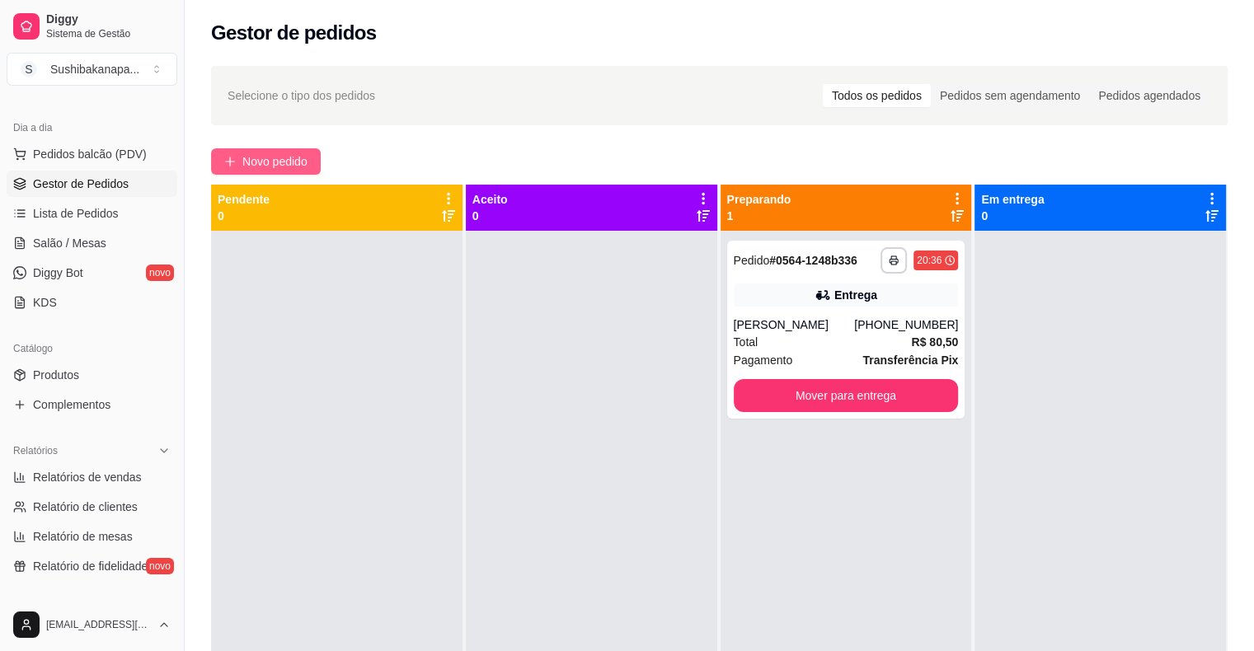
click at [265, 167] on span "Novo pedido" at bounding box center [274, 162] width 65 height 18
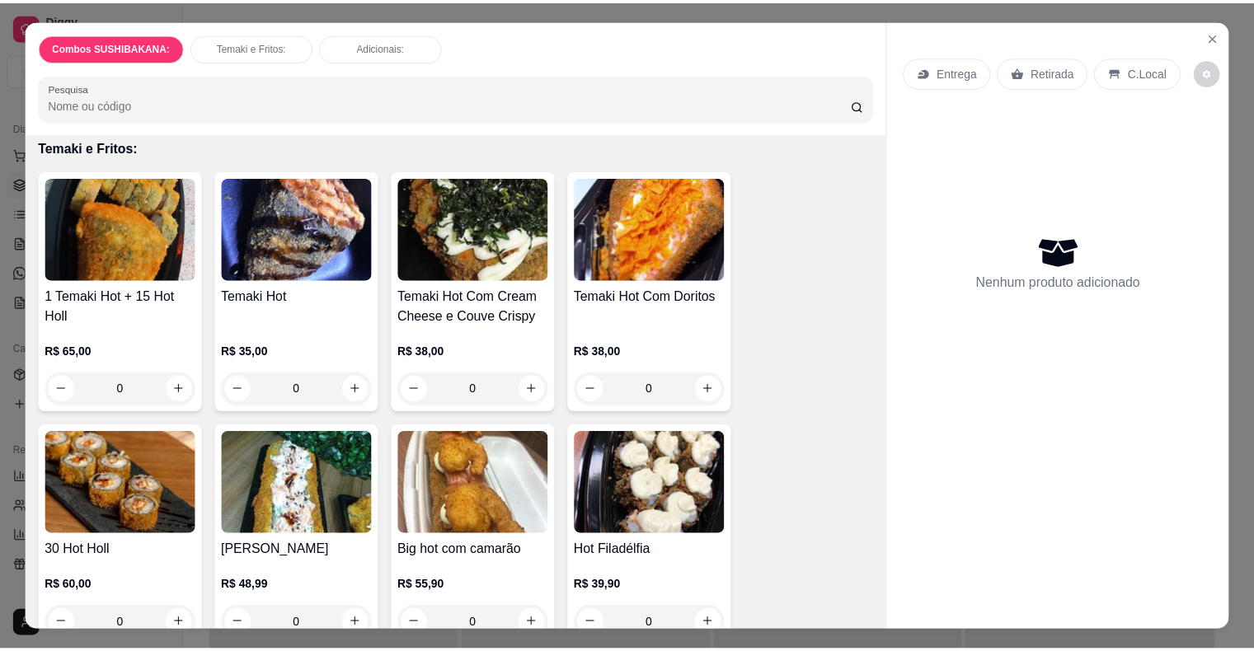
scroll to position [1649, 0]
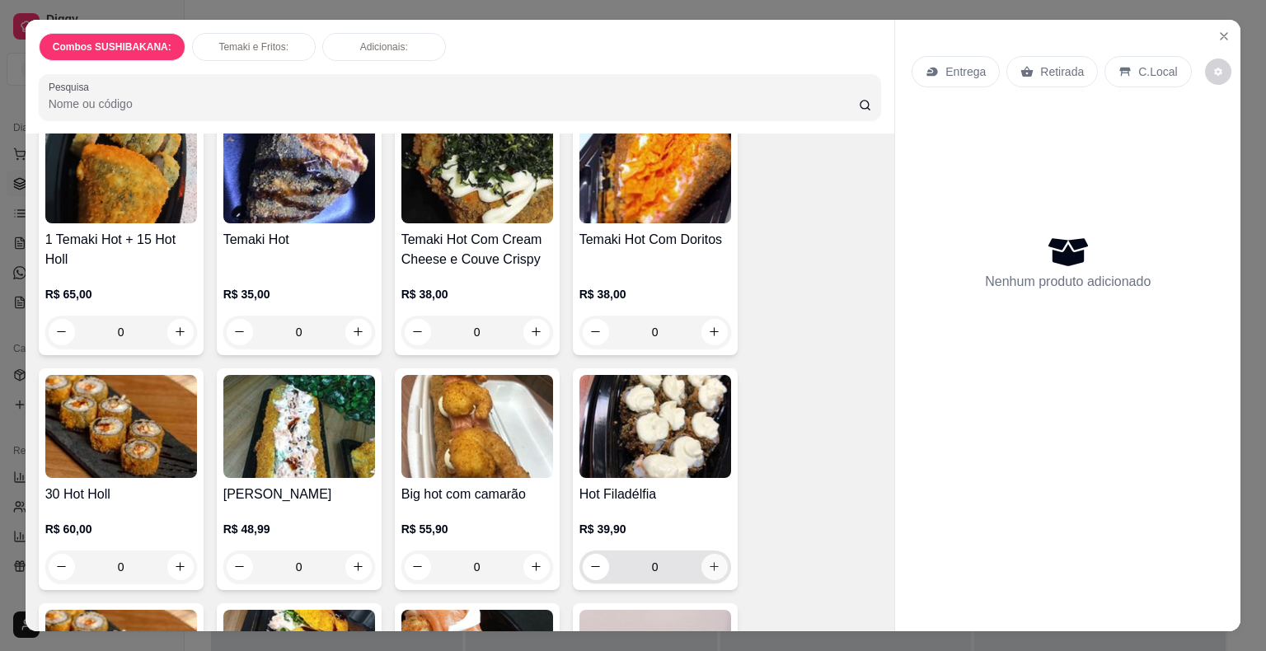
click at [708, 561] on icon "increase-product-quantity" at bounding box center [714, 567] width 12 height 12
type input "1"
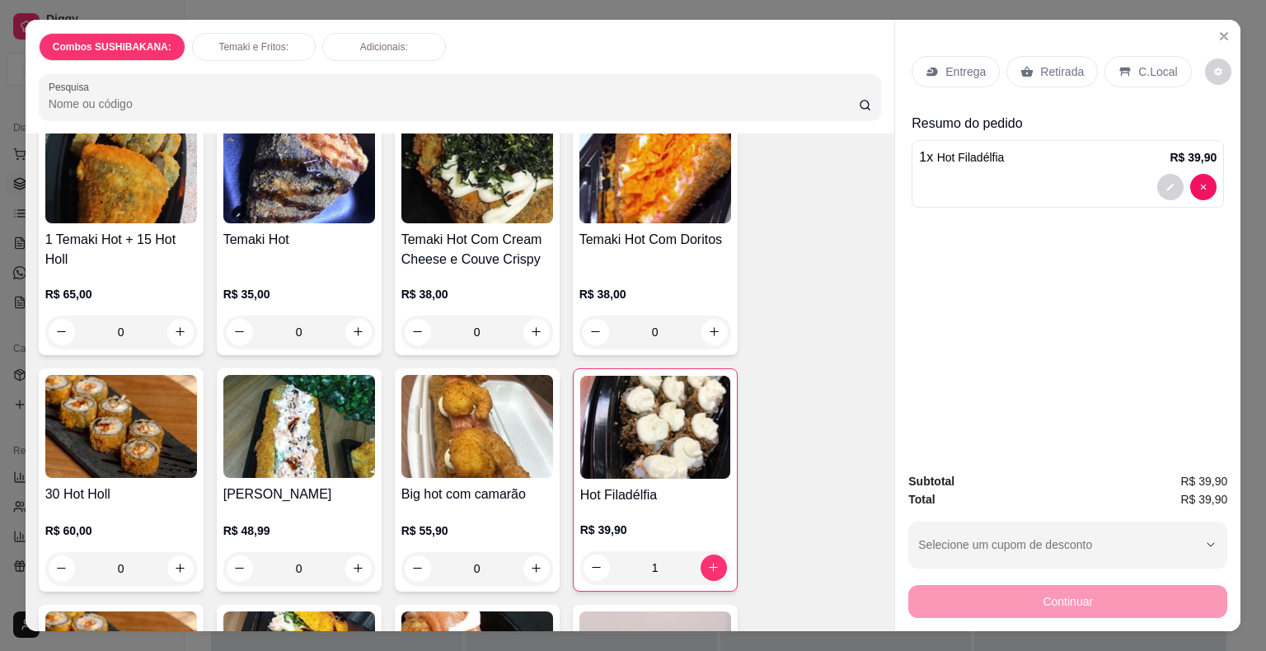
click at [1044, 64] on p "Retirada" at bounding box center [1062, 71] width 44 height 16
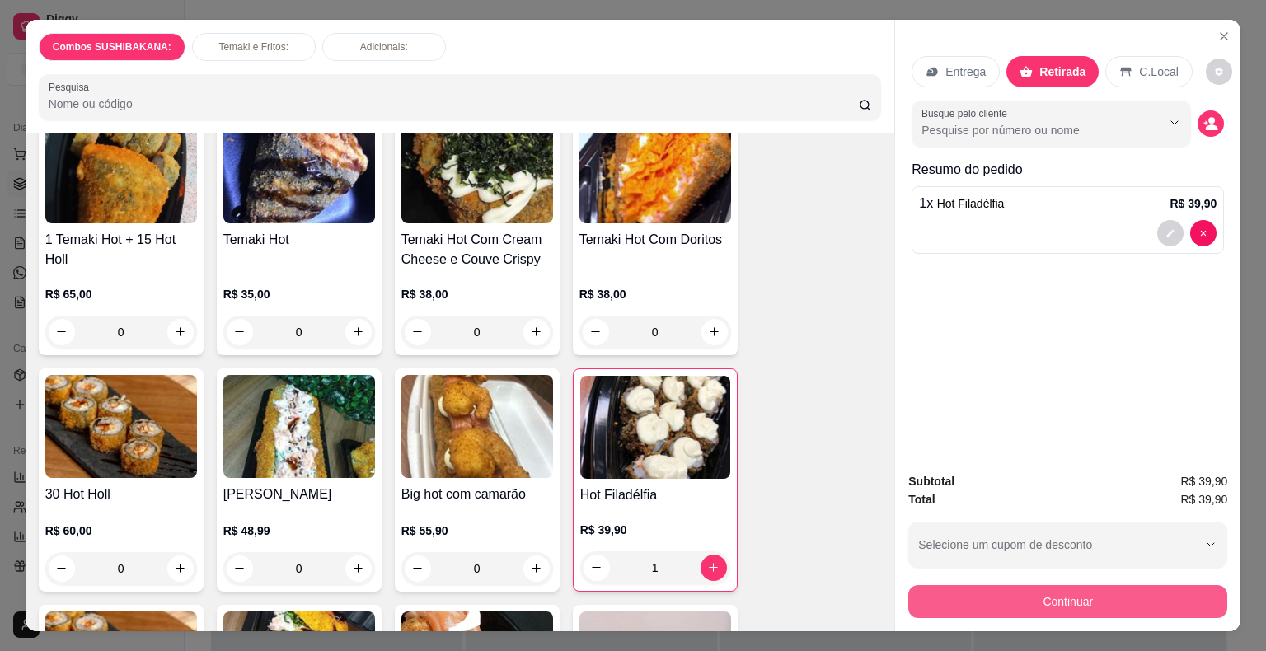
click at [993, 598] on button "Continuar" at bounding box center [1068, 601] width 319 height 33
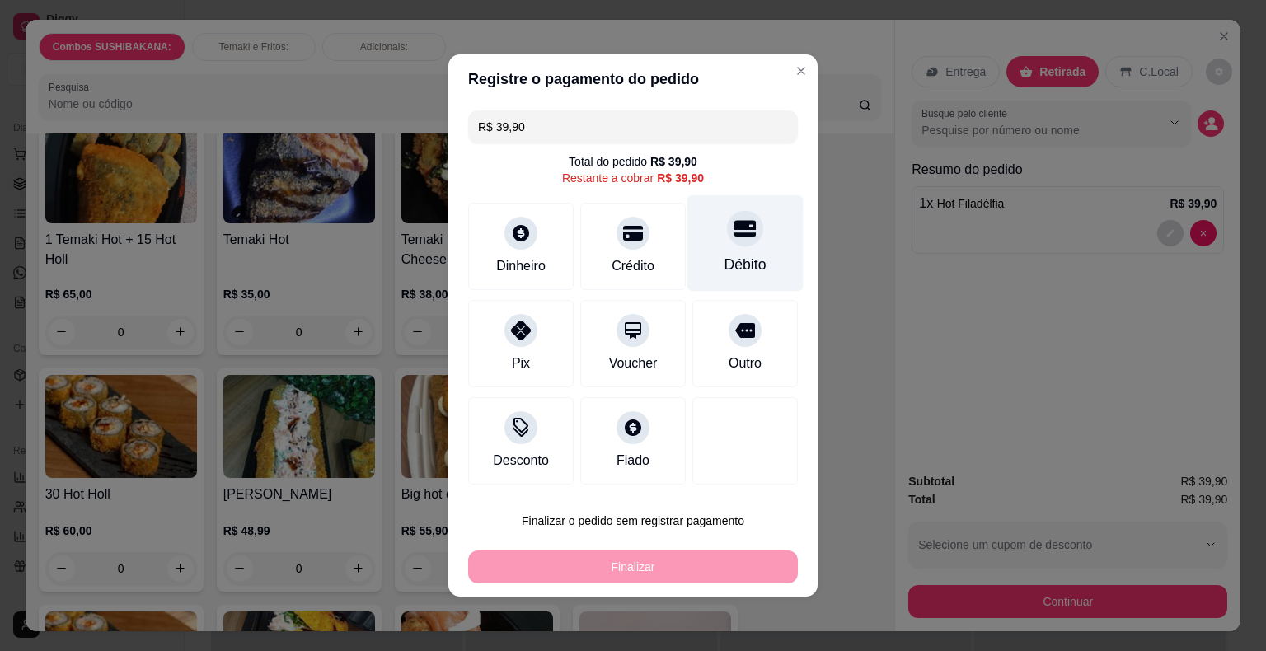
click at [759, 242] on div "Débito" at bounding box center [746, 243] width 116 height 96
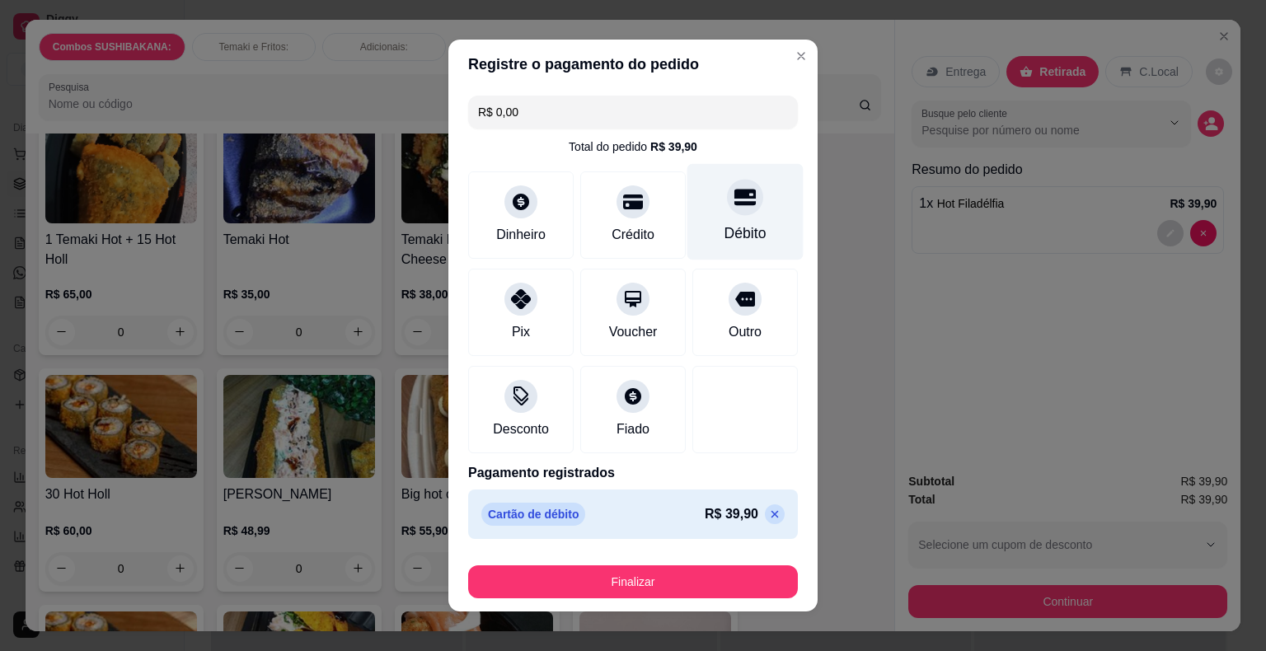
type input "R$ 0,00"
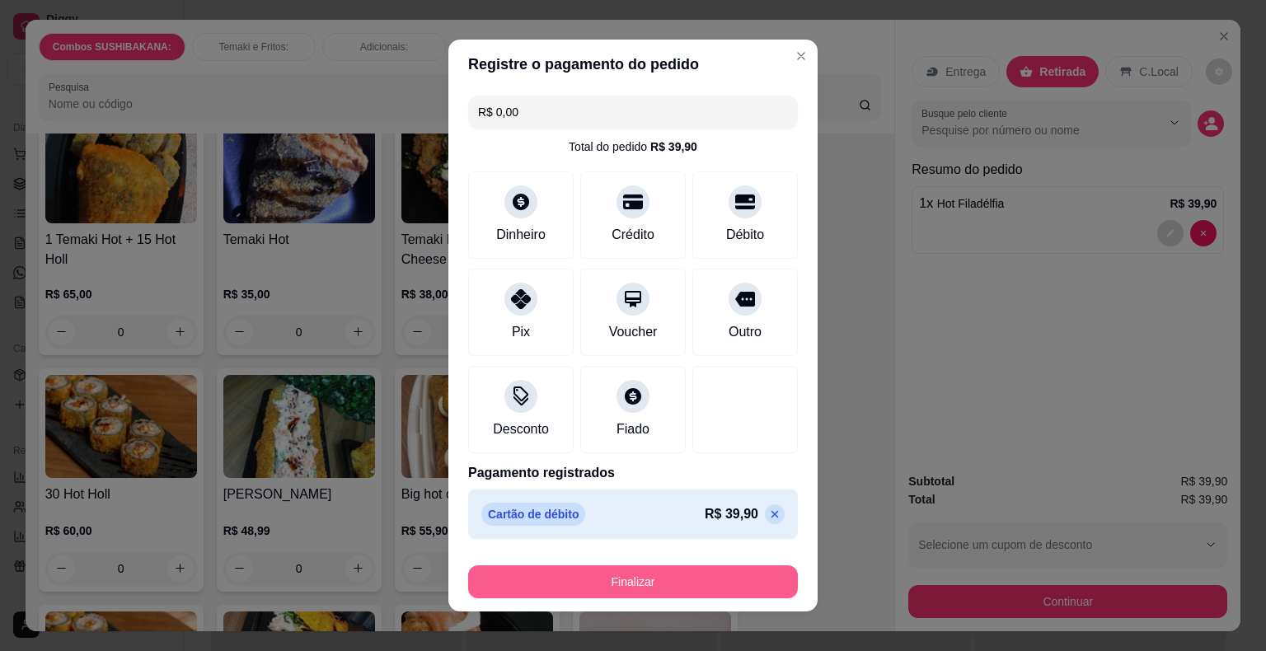
click at [641, 585] on button "Finalizar" at bounding box center [633, 582] width 330 height 33
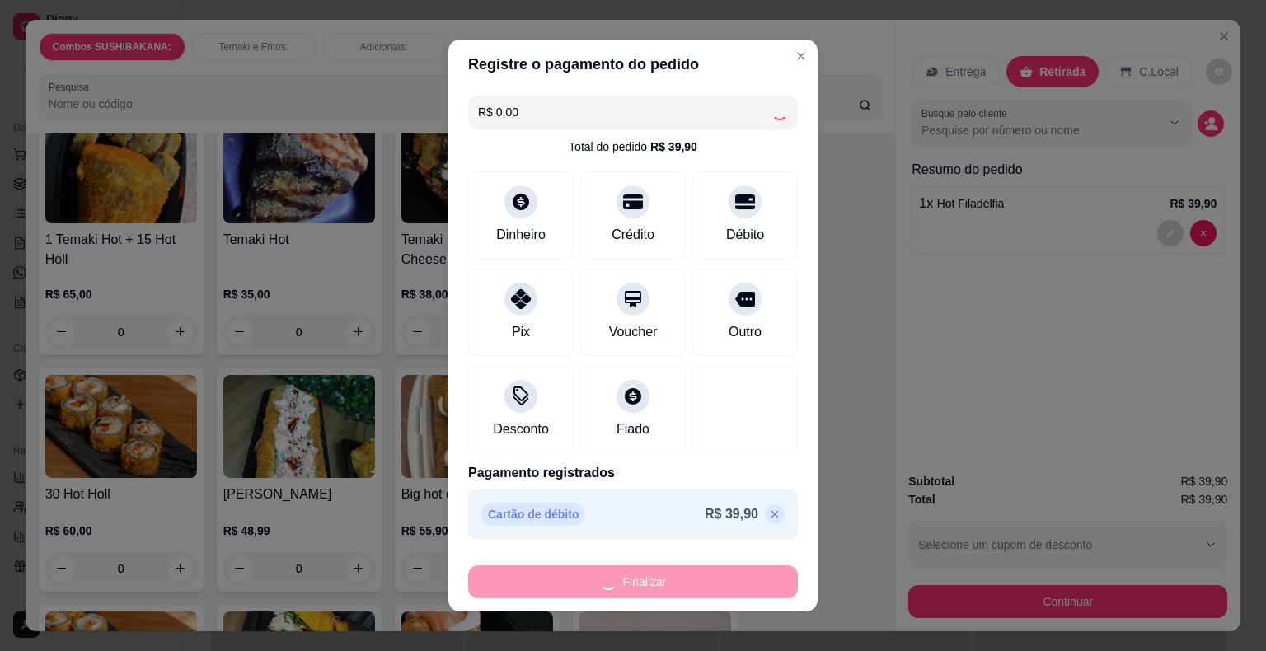
type input "0"
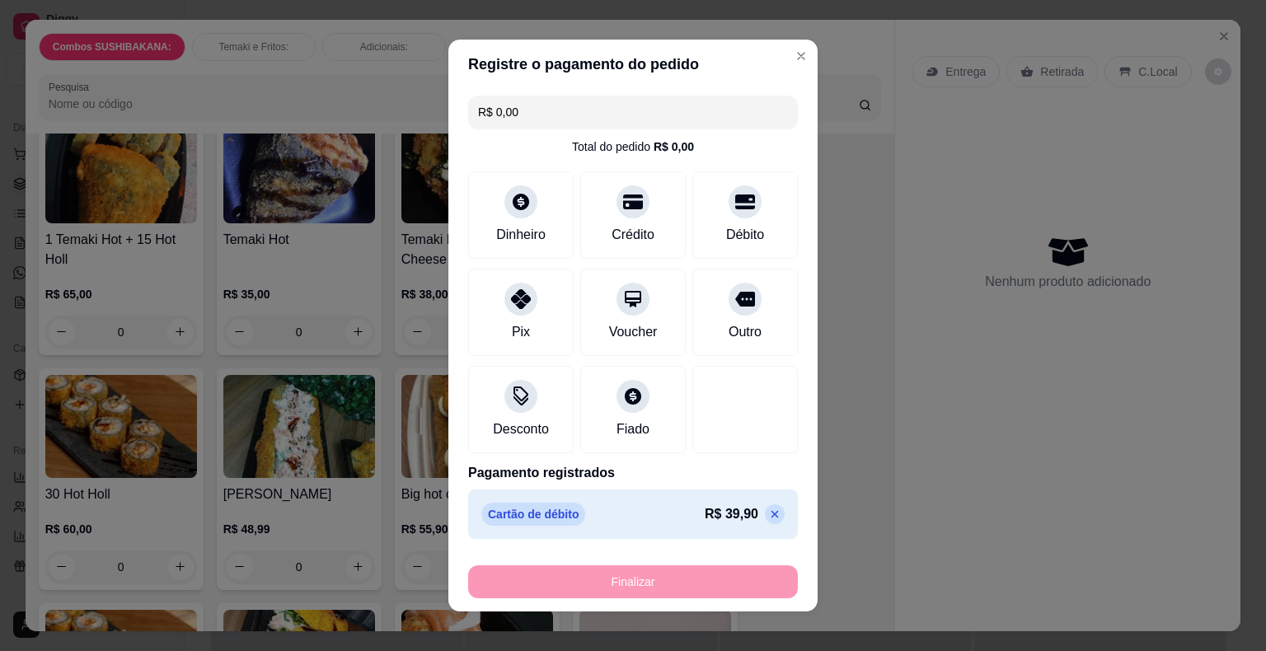
type input "-R$ 39,90"
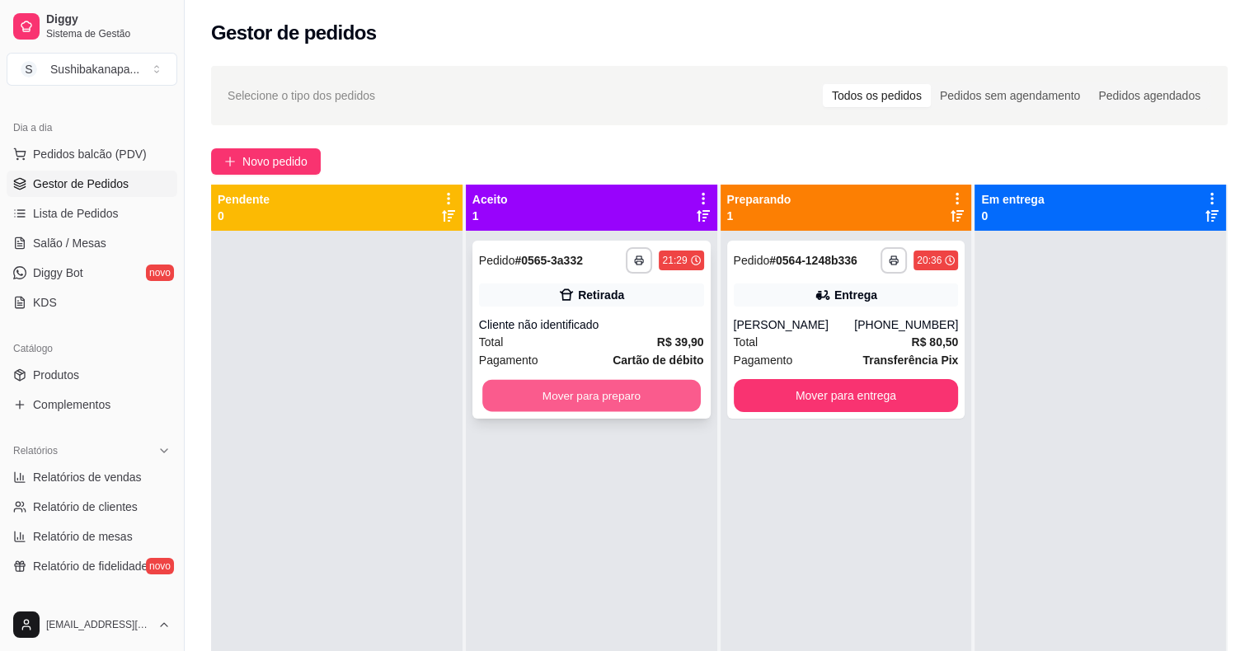
click at [546, 405] on button "Mover para preparo" at bounding box center [591, 396] width 218 height 32
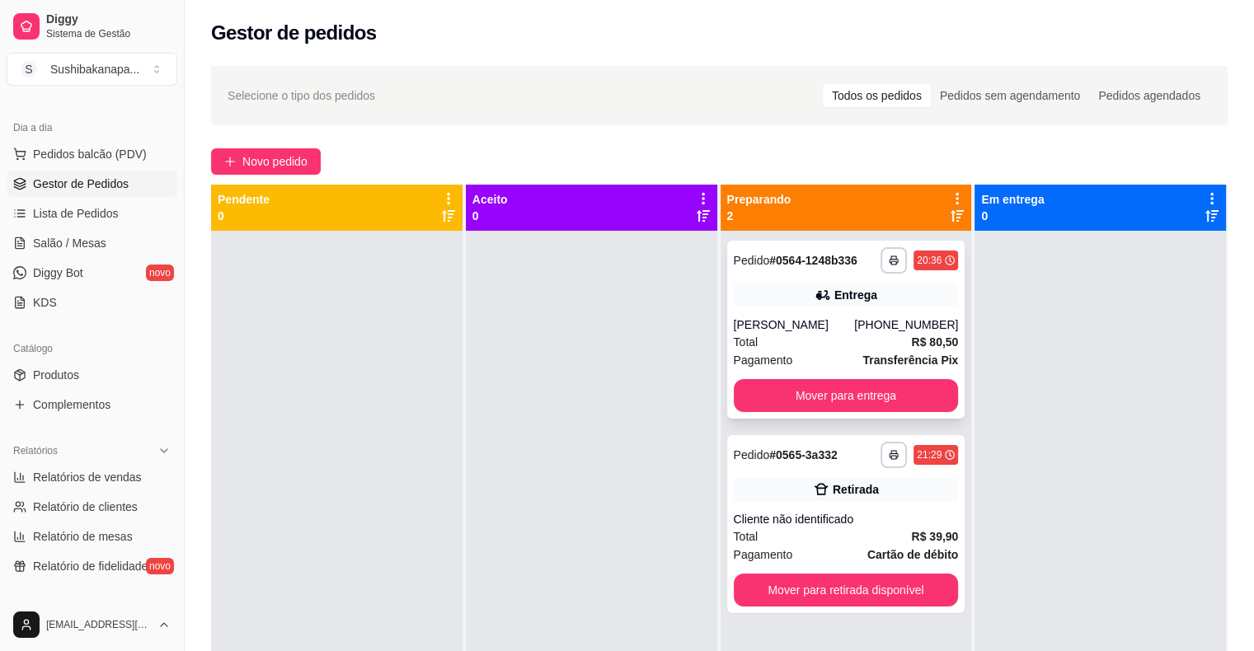
click at [821, 291] on icon at bounding box center [823, 295] width 16 height 16
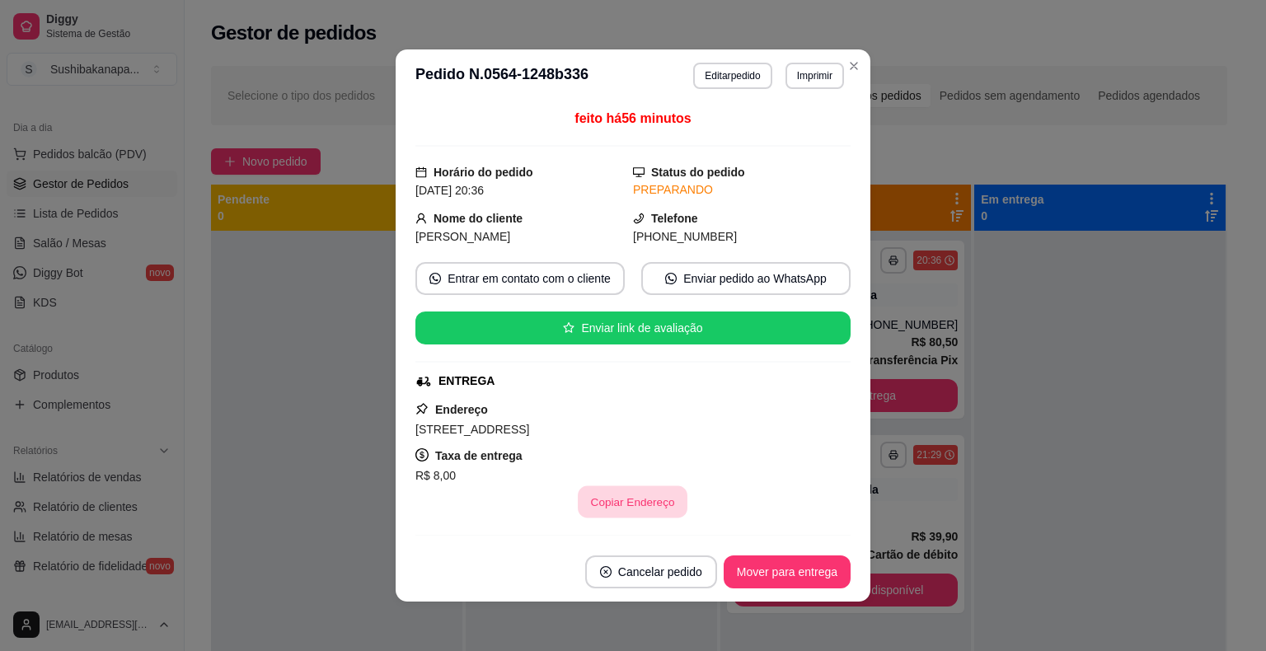
click at [617, 509] on button "Copiar Endereço" at bounding box center [634, 502] width 110 height 32
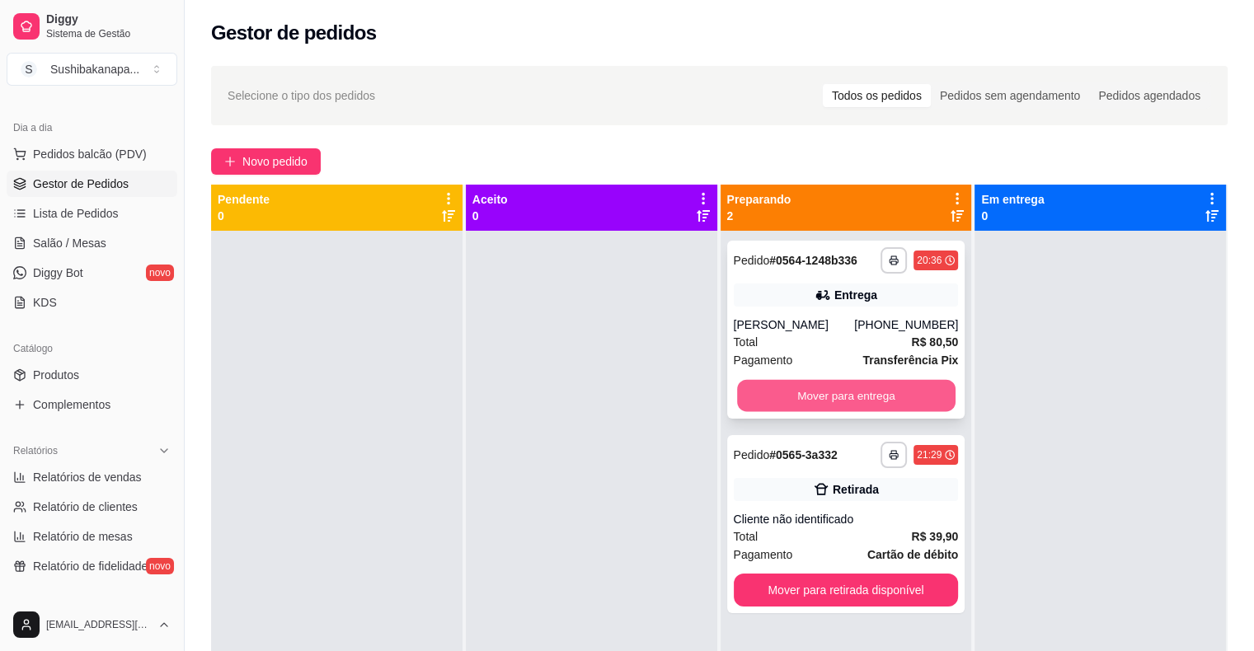
click at [813, 395] on button "Mover para entrega" at bounding box center [846, 396] width 218 height 32
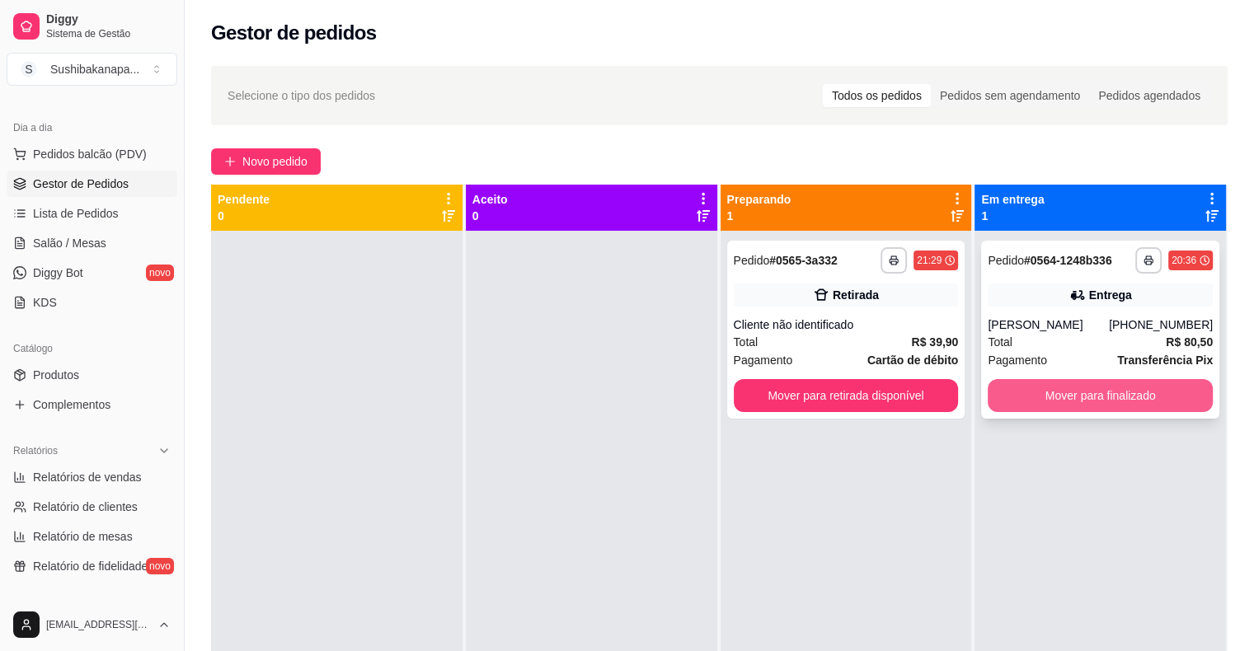
click at [1136, 391] on button "Mover para finalizado" at bounding box center [1100, 395] width 225 height 33
